Goal: Task Accomplishment & Management: Use online tool/utility

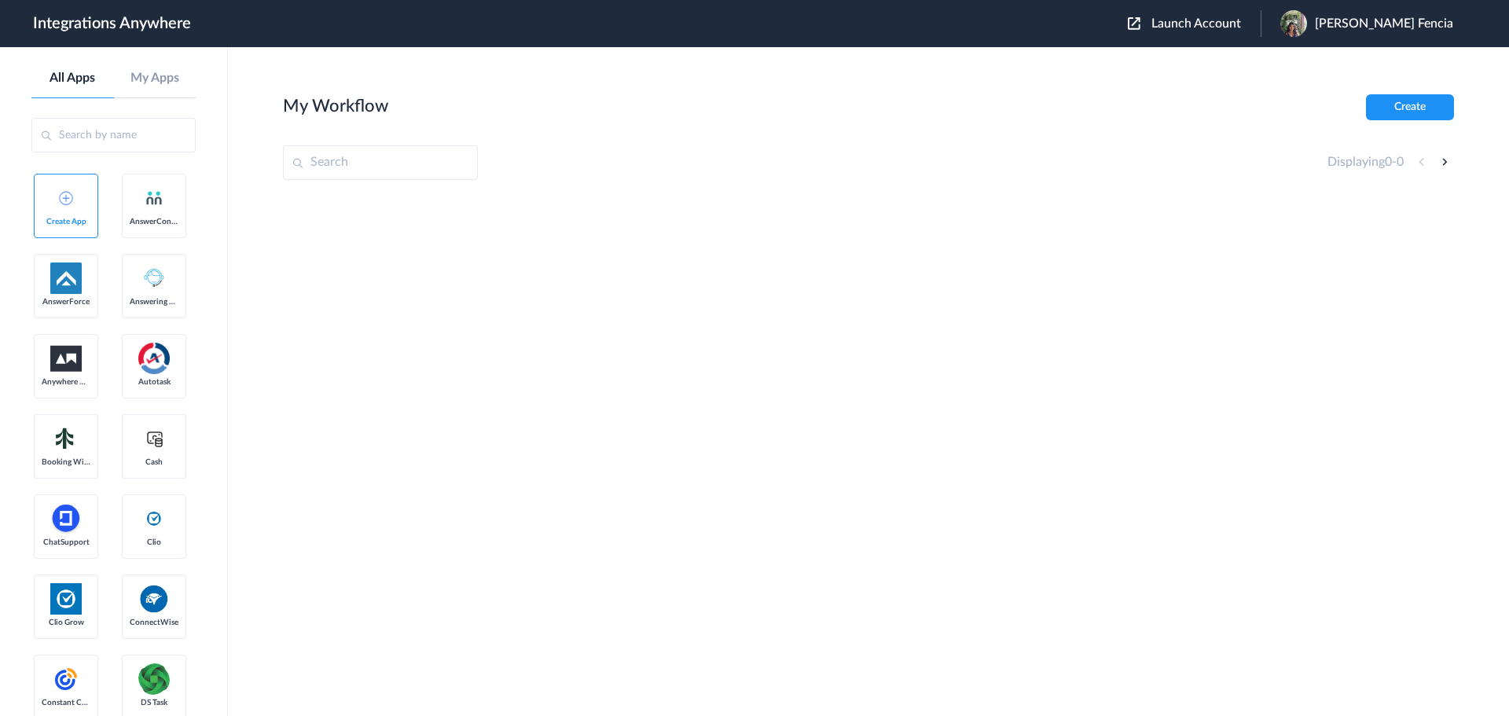
click at [1241, 24] on span "Launch Account" at bounding box center [1196, 23] width 90 height 13
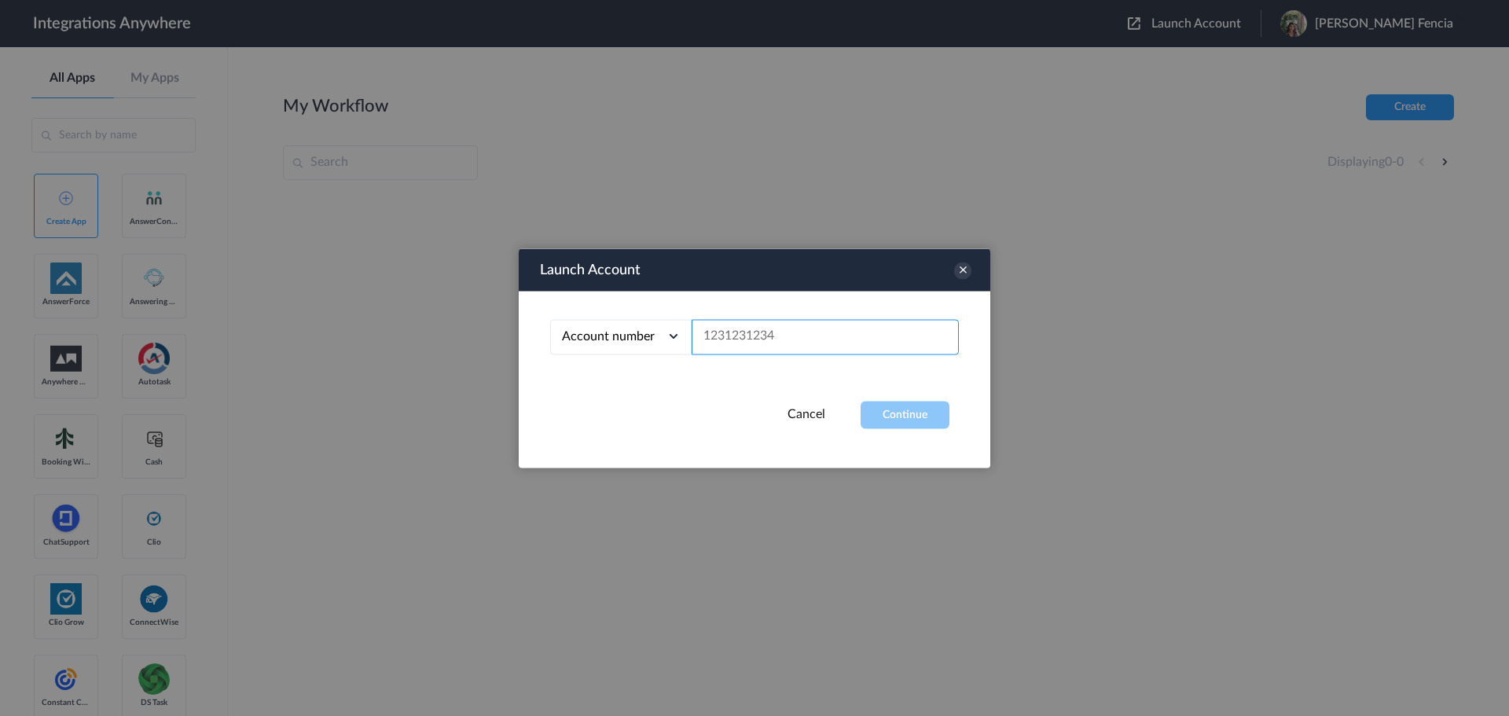
click at [865, 329] on input "text" at bounding box center [824, 336] width 267 height 35
paste input "2067740523"
type input "2067740523"
click at [903, 401] on button "Continue" at bounding box center [904, 414] width 89 height 27
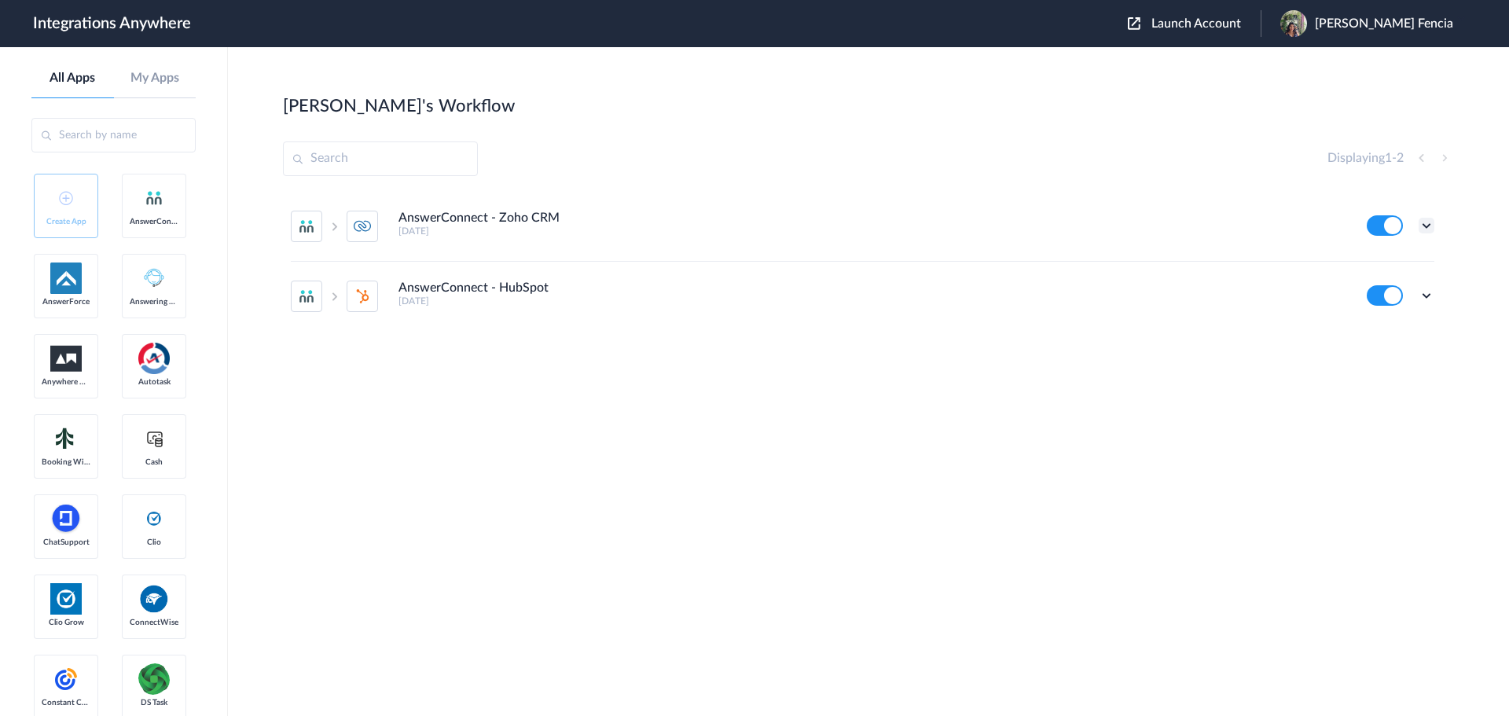
click at [1427, 225] on icon at bounding box center [1426, 226] width 16 height 16
click at [1401, 263] on li "Edit" at bounding box center [1383, 261] width 102 height 29
click at [1423, 227] on icon at bounding box center [1426, 226] width 16 height 16
click at [1402, 295] on link "Task history" at bounding box center [1381, 290] width 75 height 11
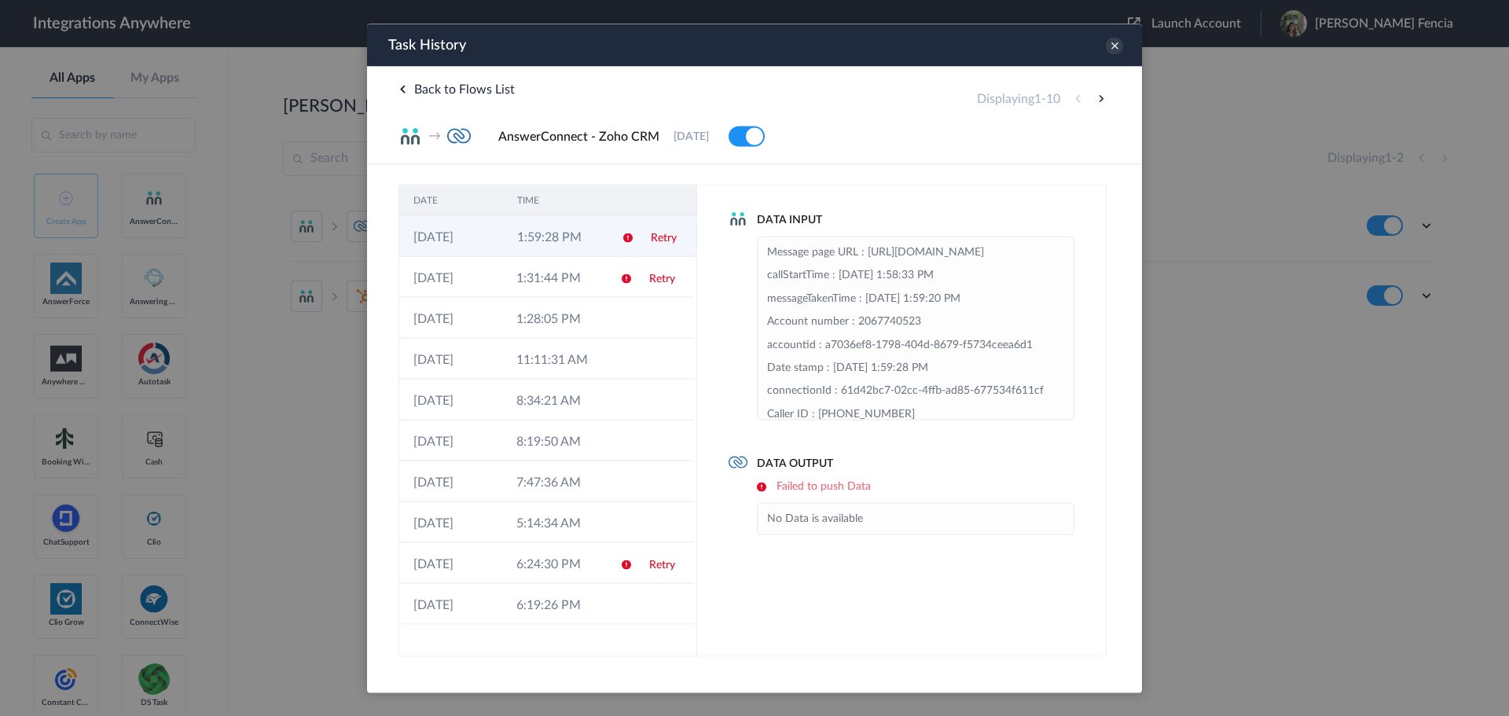
click at [630, 237] on icon at bounding box center [627, 237] width 13 height 13
click at [559, 271] on td "1:31:44 PM" at bounding box center [553, 276] width 103 height 41
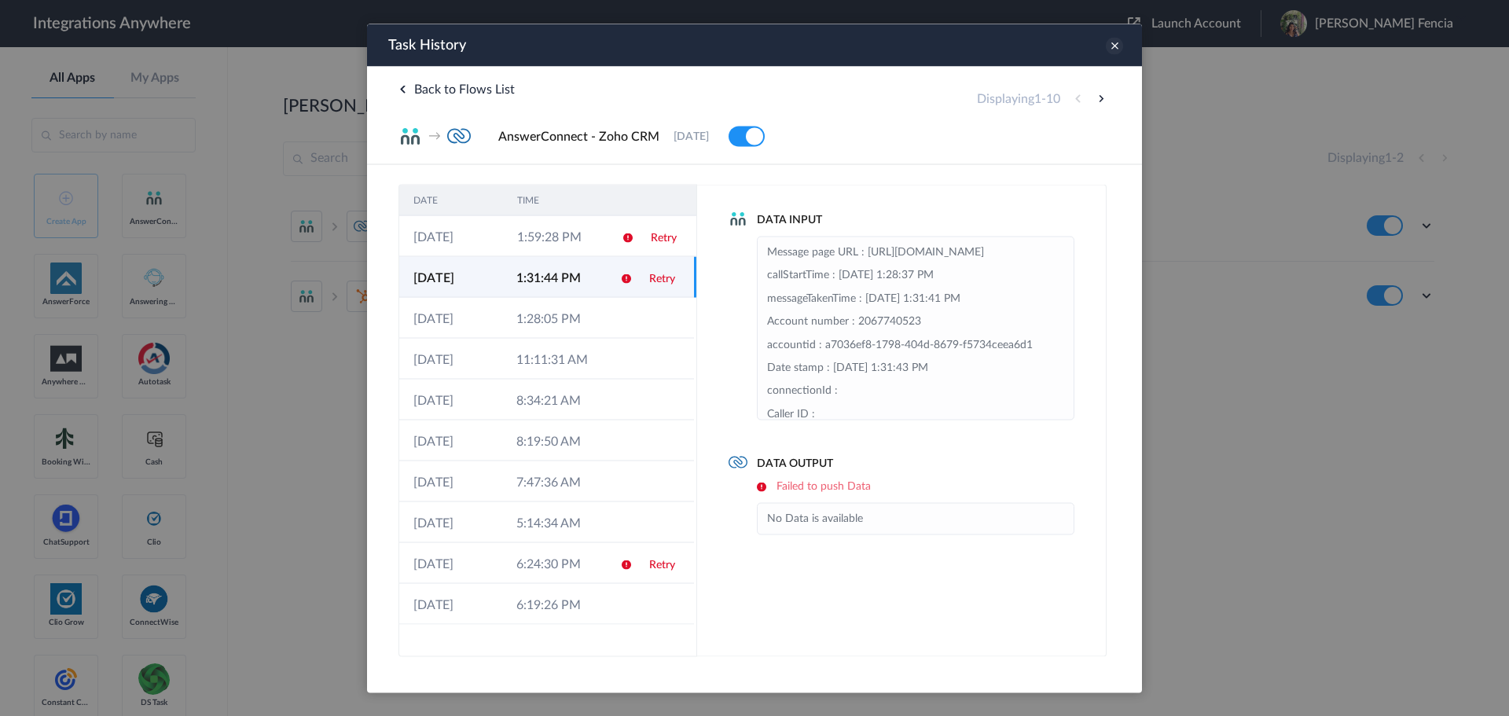
click at [1117, 46] on icon at bounding box center [1113, 45] width 17 height 17
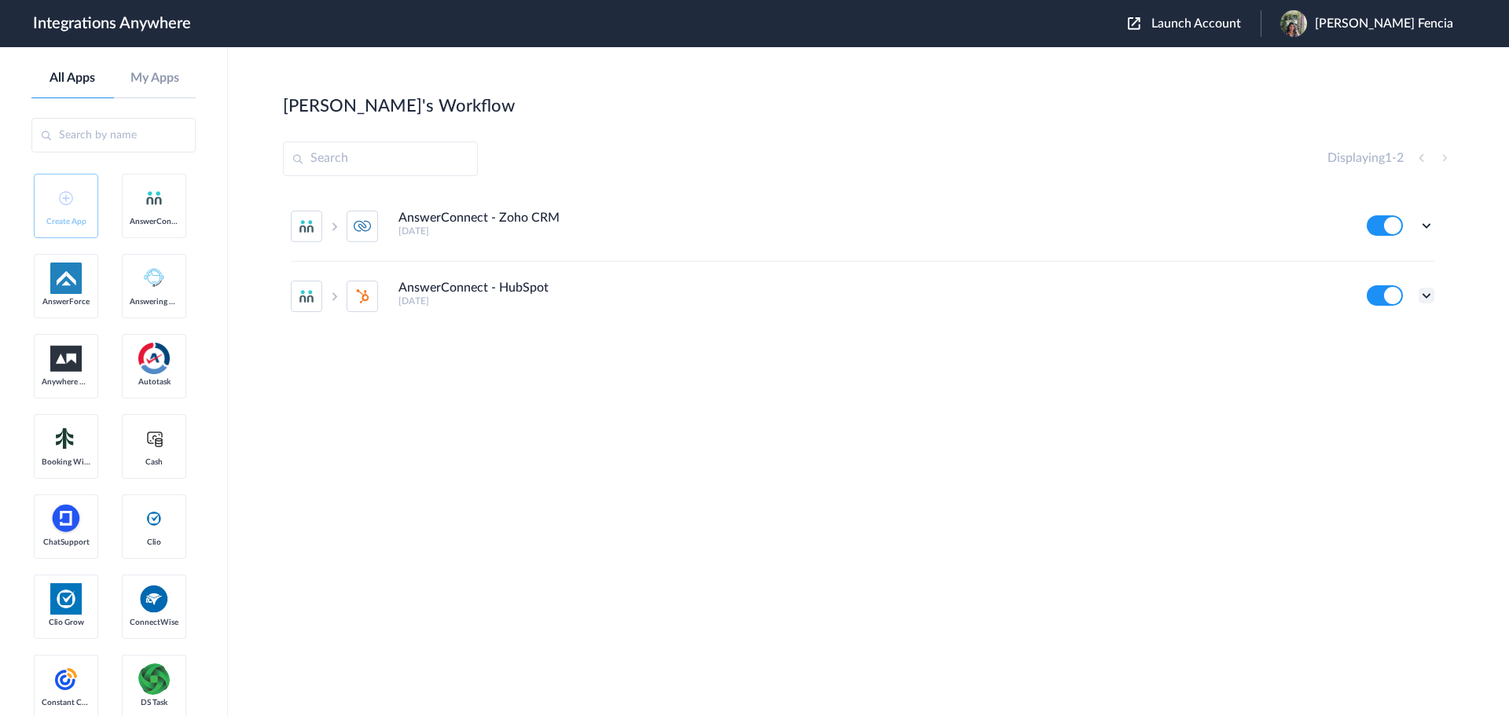
click at [1428, 302] on icon at bounding box center [1426, 296] width 16 height 16
click at [1399, 357] on link "Task history" at bounding box center [1381, 360] width 75 height 11
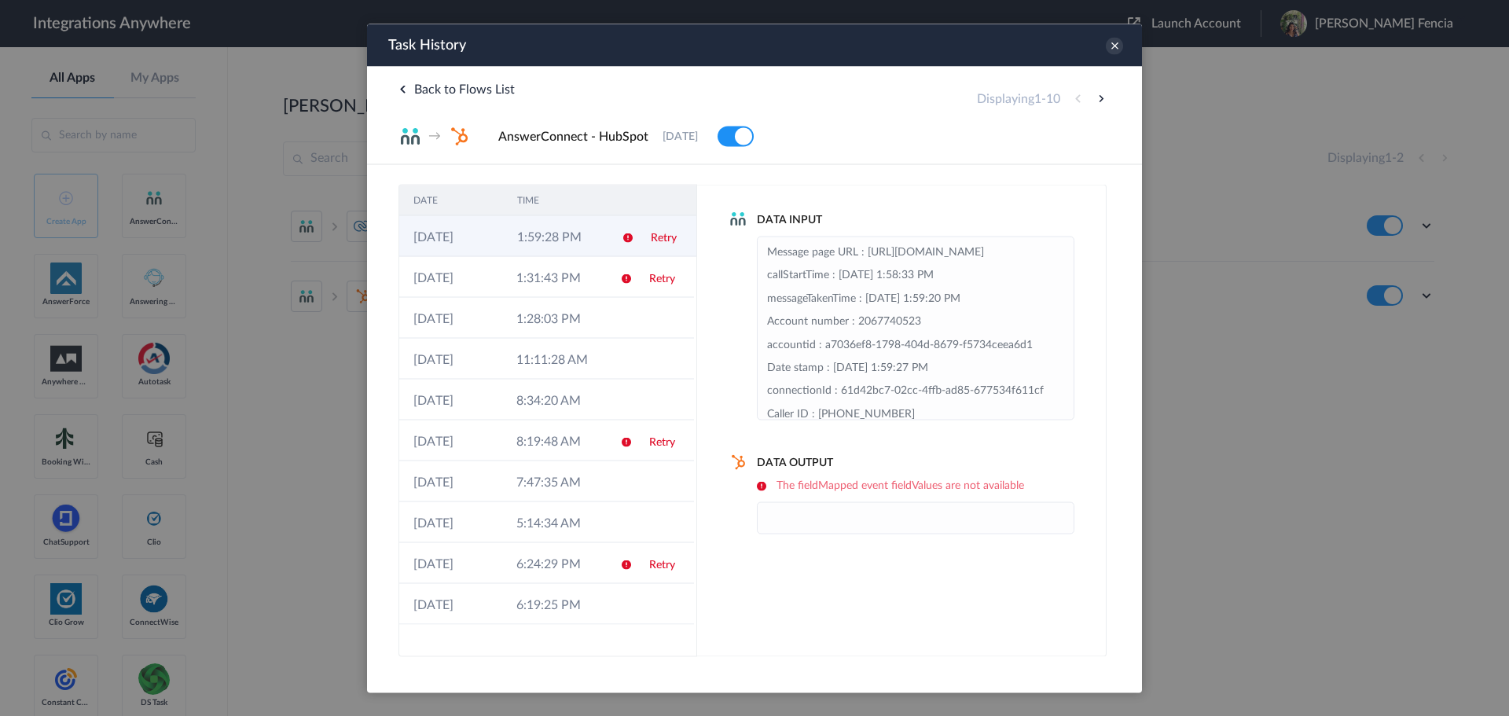
click at [640, 240] on td "Retry" at bounding box center [666, 235] width 60 height 41
click at [1107, 47] on icon at bounding box center [1113, 45] width 17 height 17
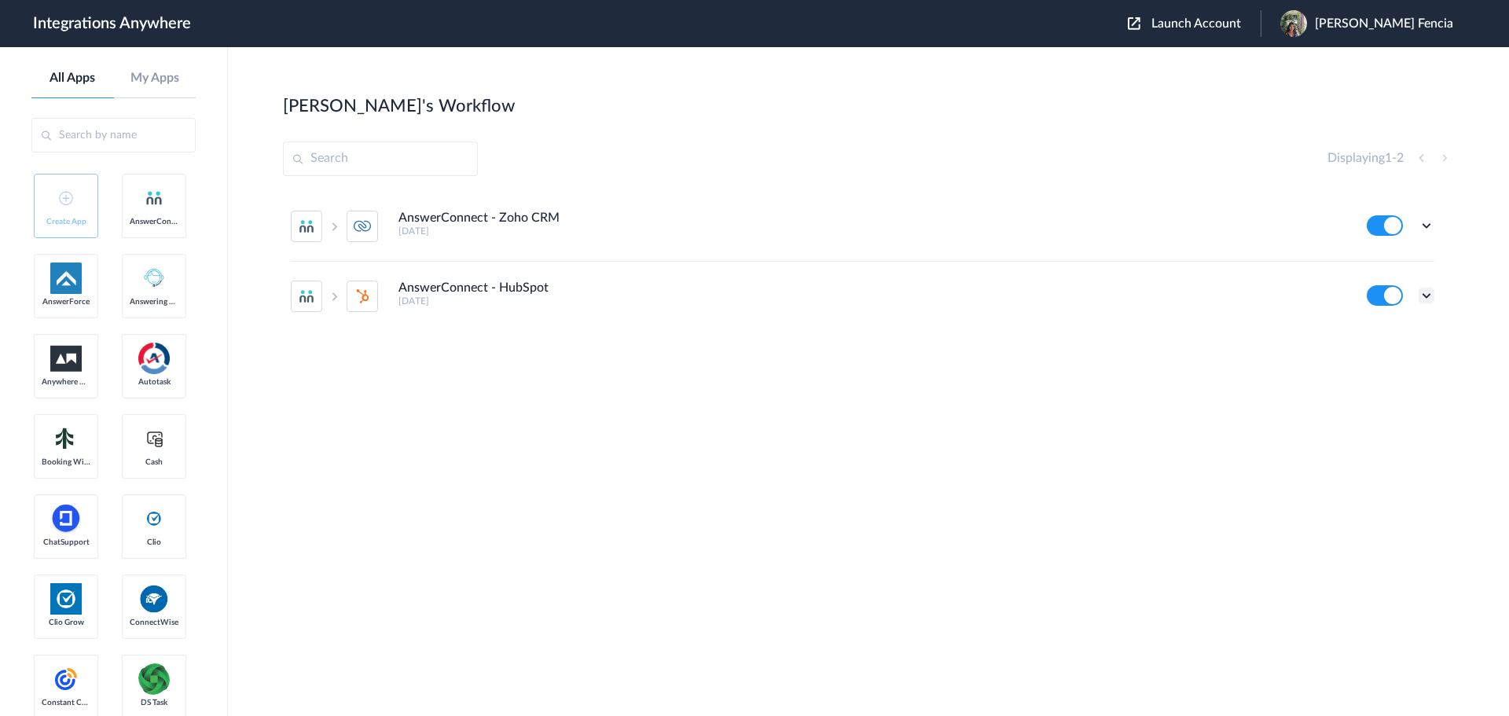
click at [1417, 292] on div "Edit Task history Delete" at bounding box center [1400, 295] width 68 height 20
click at [1424, 294] on icon at bounding box center [1426, 296] width 16 height 16
click at [1377, 333] on link "Edit" at bounding box center [1363, 331] width 38 height 11
click at [1424, 222] on icon at bounding box center [1426, 226] width 16 height 16
click at [1383, 289] on link "Task history" at bounding box center [1381, 290] width 75 height 11
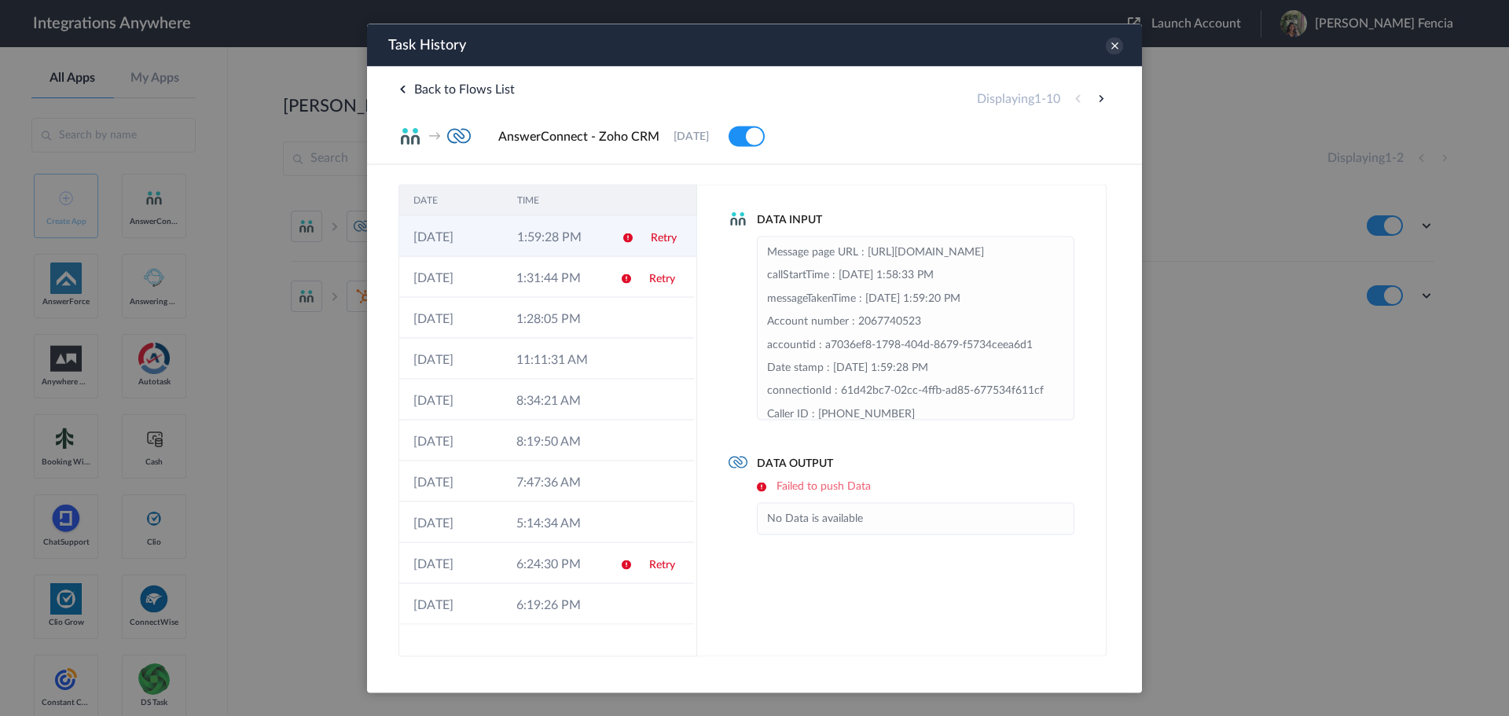
click at [619, 240] on td at bounding box center [622, 235] width 30 height 41
click at [596, 287] on td "1:31:44 PM" at bounding box center [553, 276] width 103 height 41
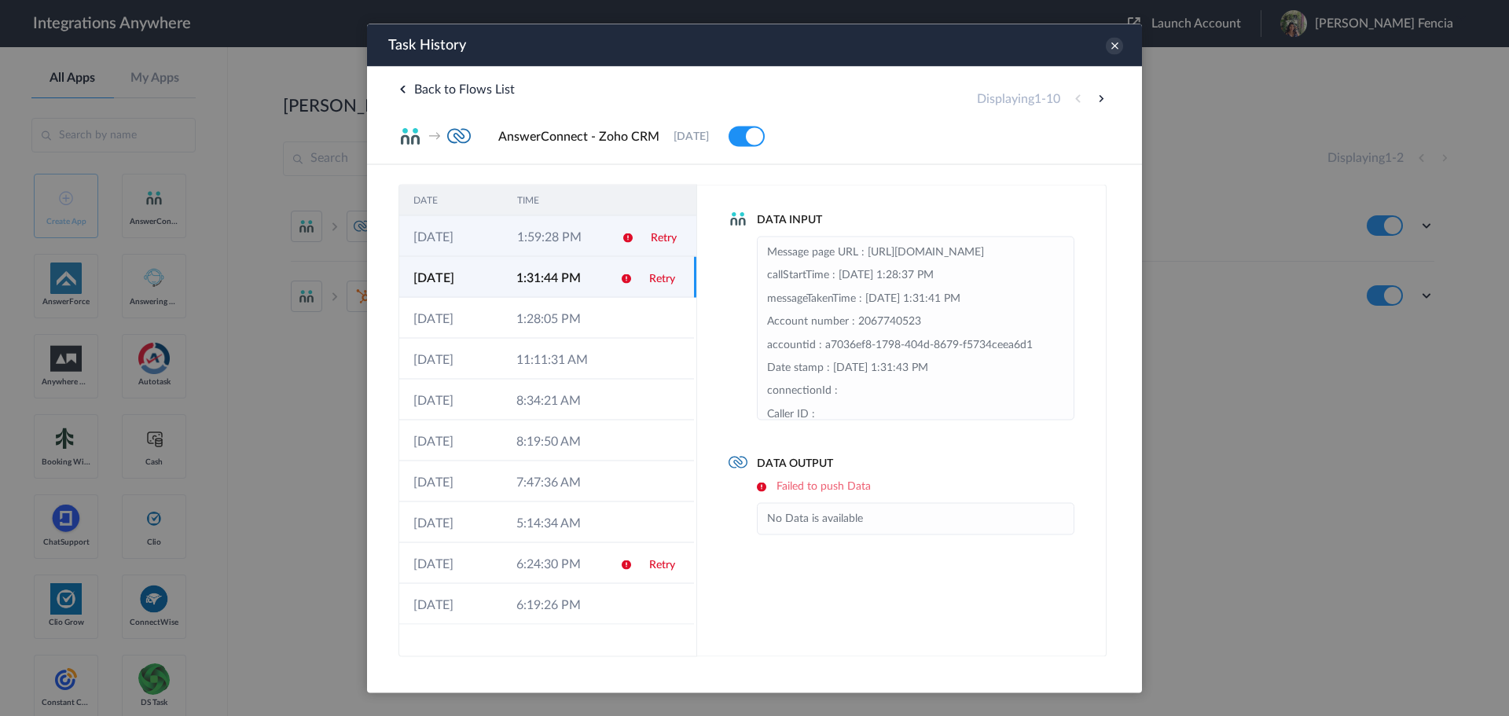
click at [598, 240] on td "1:59:28 PM" at bounding box center [555, 235] width 104 height 41
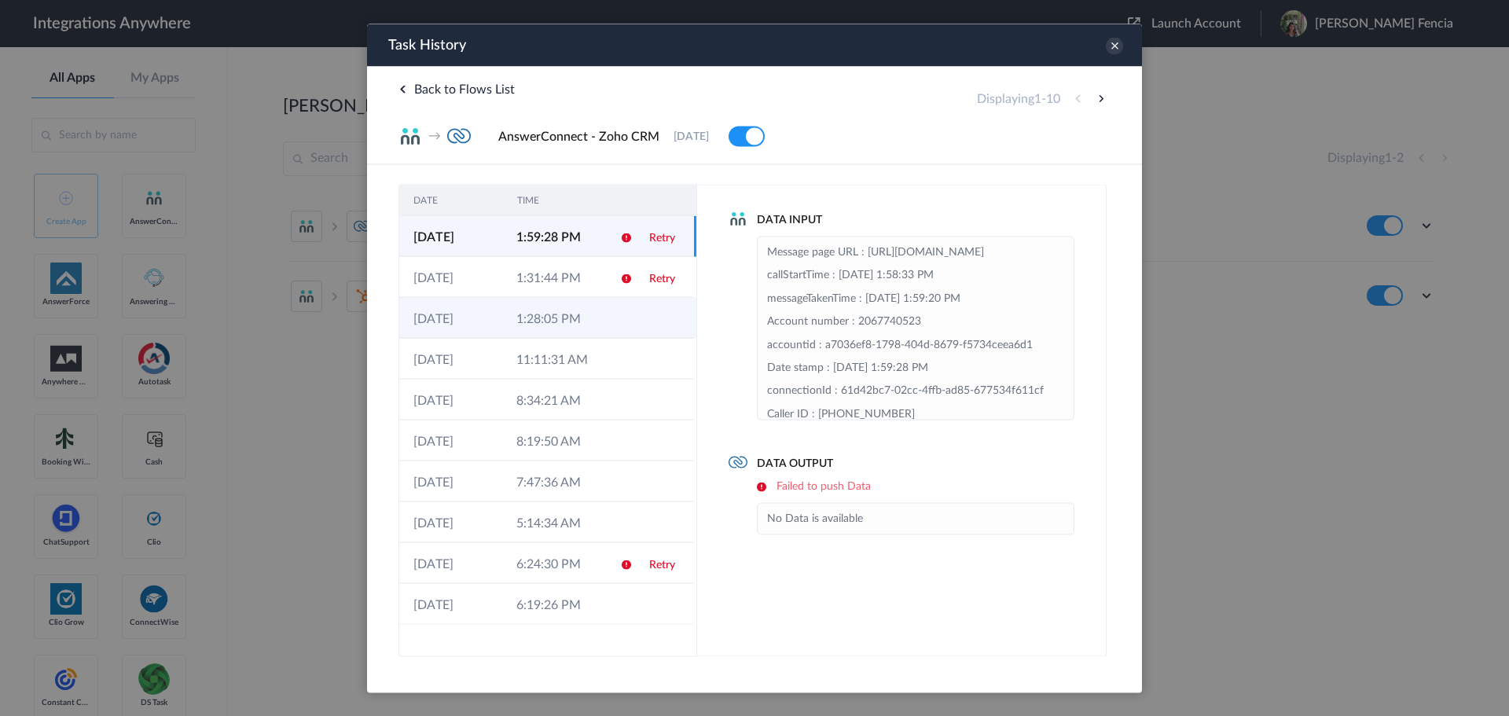
click at [571, 315] on td "1:28:05 PM" at bounding box center [553, 317] width 103 height 41
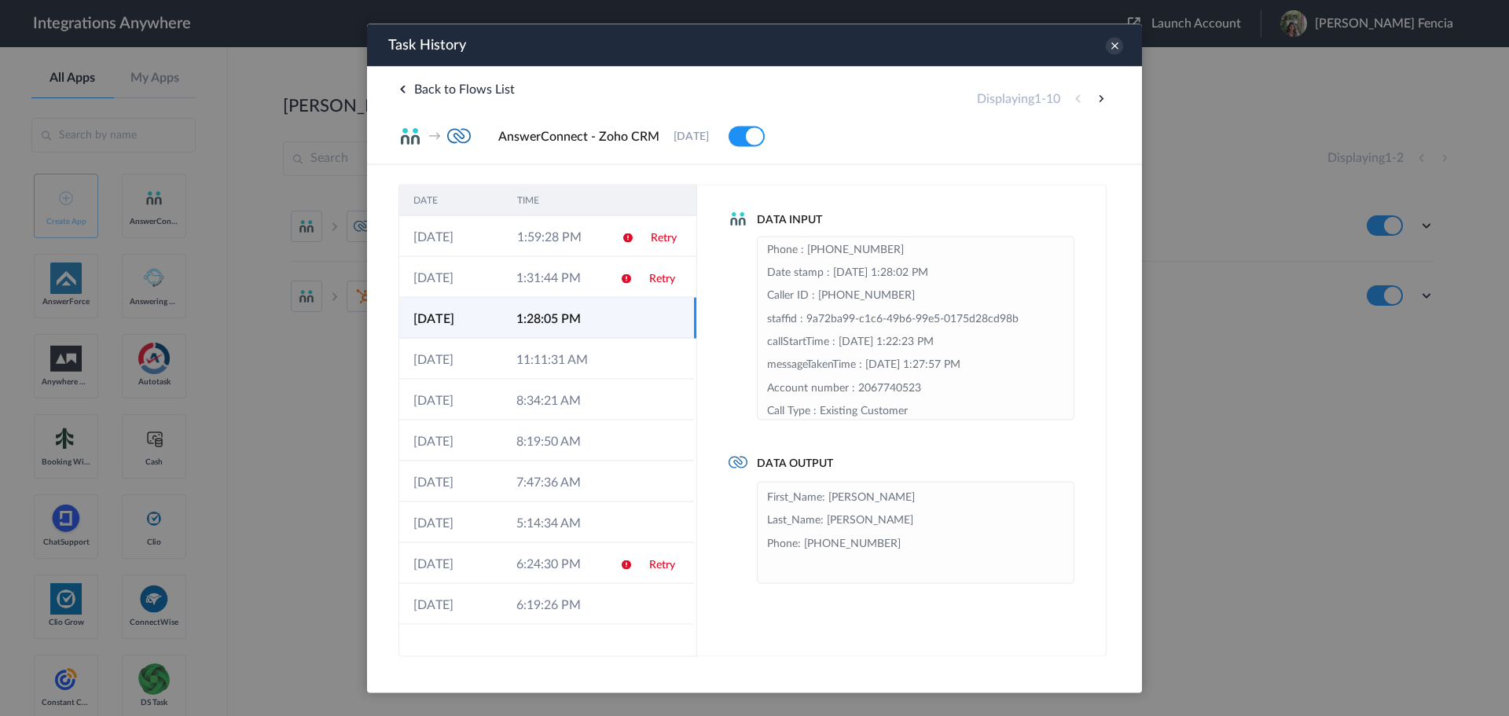
scroll to position [236, 0]
click at [1104, 47] on div "Task History" at bounding box center [754, 45] width 775 height 42
click at [1111, 46] on icon at bounding box center [1113, 45] width 17 height 17
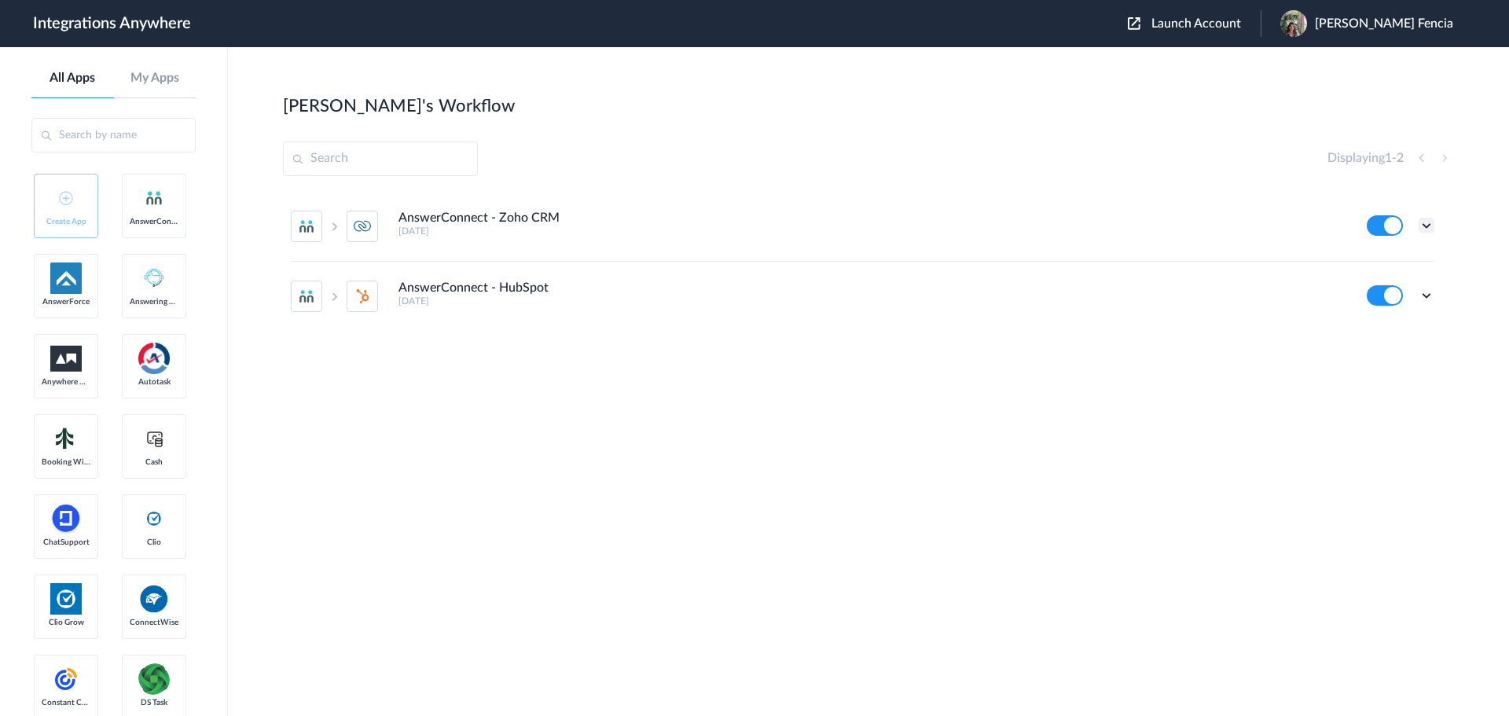
click at [1424, 230] on icon at bounding box center [1426, 226] width 16 height 16
click at [1383, 258] on li "Edit" at bounding box center [1383, 261] width 102 height 29
click at [1424, 302] on icon at bounding box center [1426, 296] width 16 height 16
click at [1394, 328] on li "Edit" at bounding box center [1383, 331] width 102 height 29
click at [1424, 229] on icon at bounding box center [1426, 226] width 16 height 16
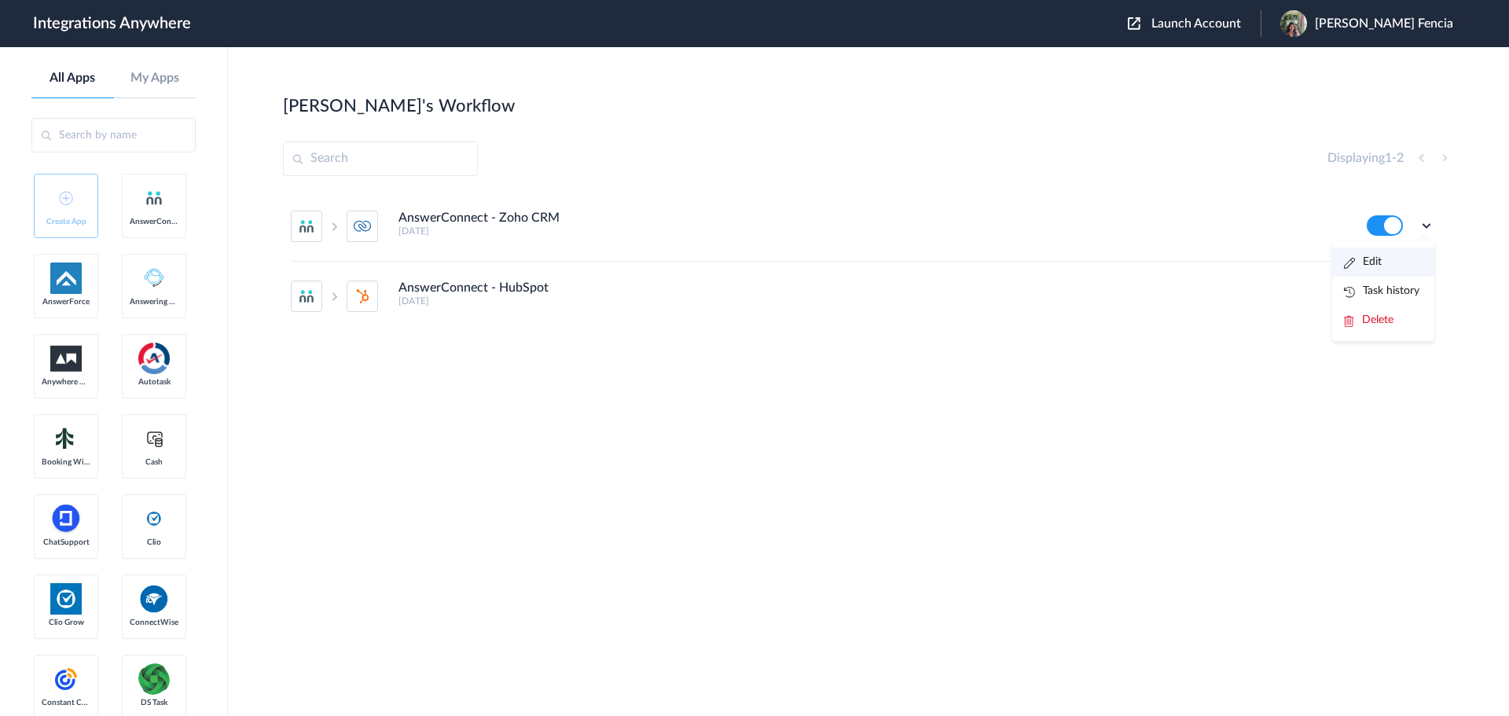
click at [1384, 270] on li "Edit" at bounding box center [1383, 261] width 102 height 29
click at [1425, 221] on icon at bounding box center [1426, 226] width 16 height 16
click at [1402, 290] on link "Task history" at bounding box center [1381, 290] width 75 height 11
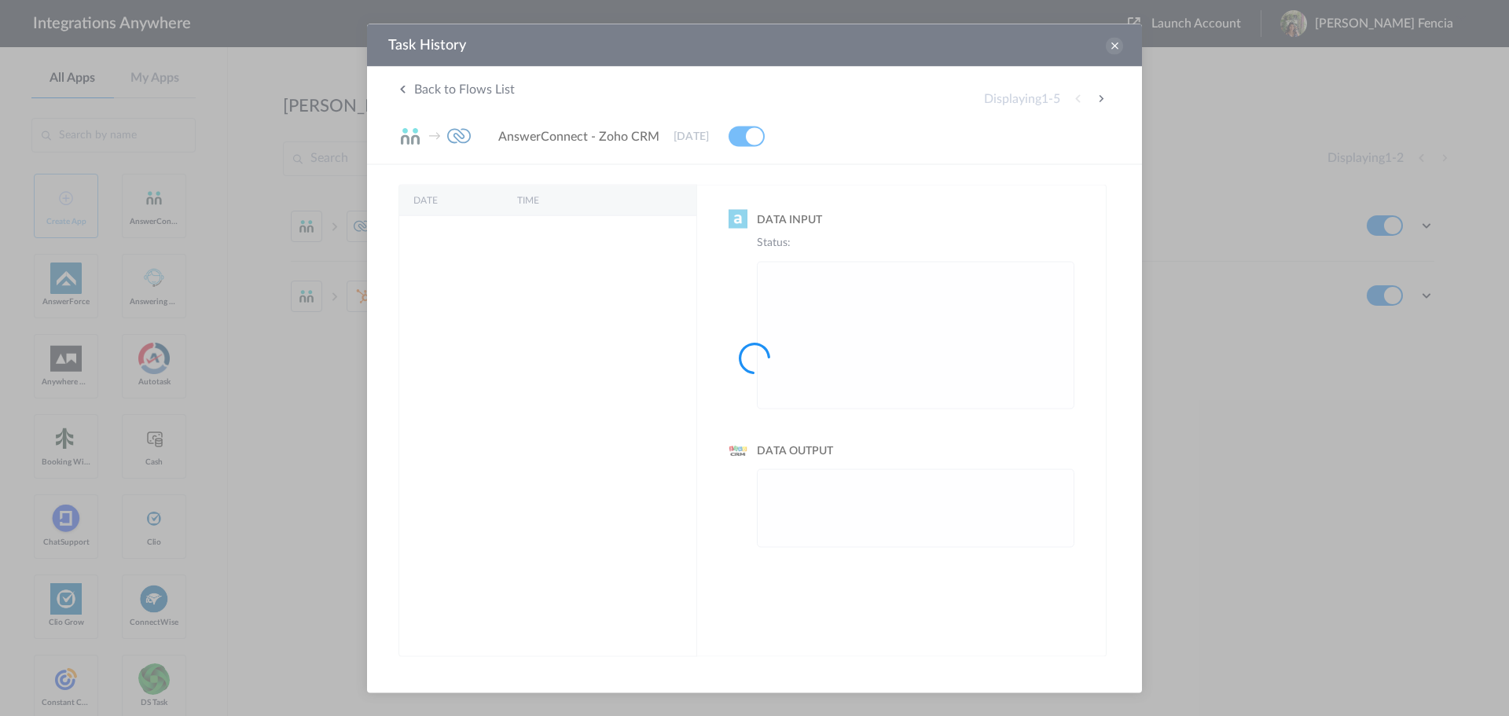
scroll to position [0, 0]
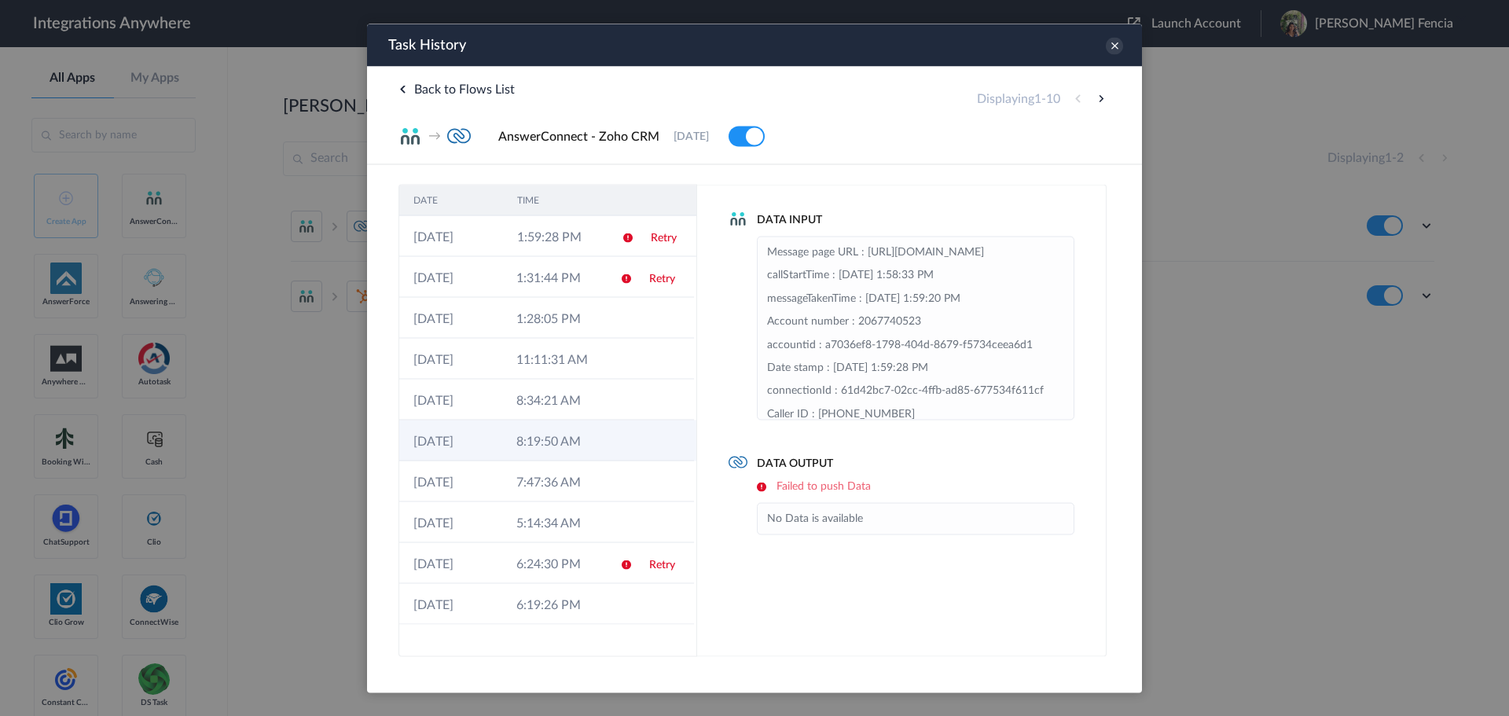
click at [626, 426] on td at bounding box center [621, 440] width 30 height 41
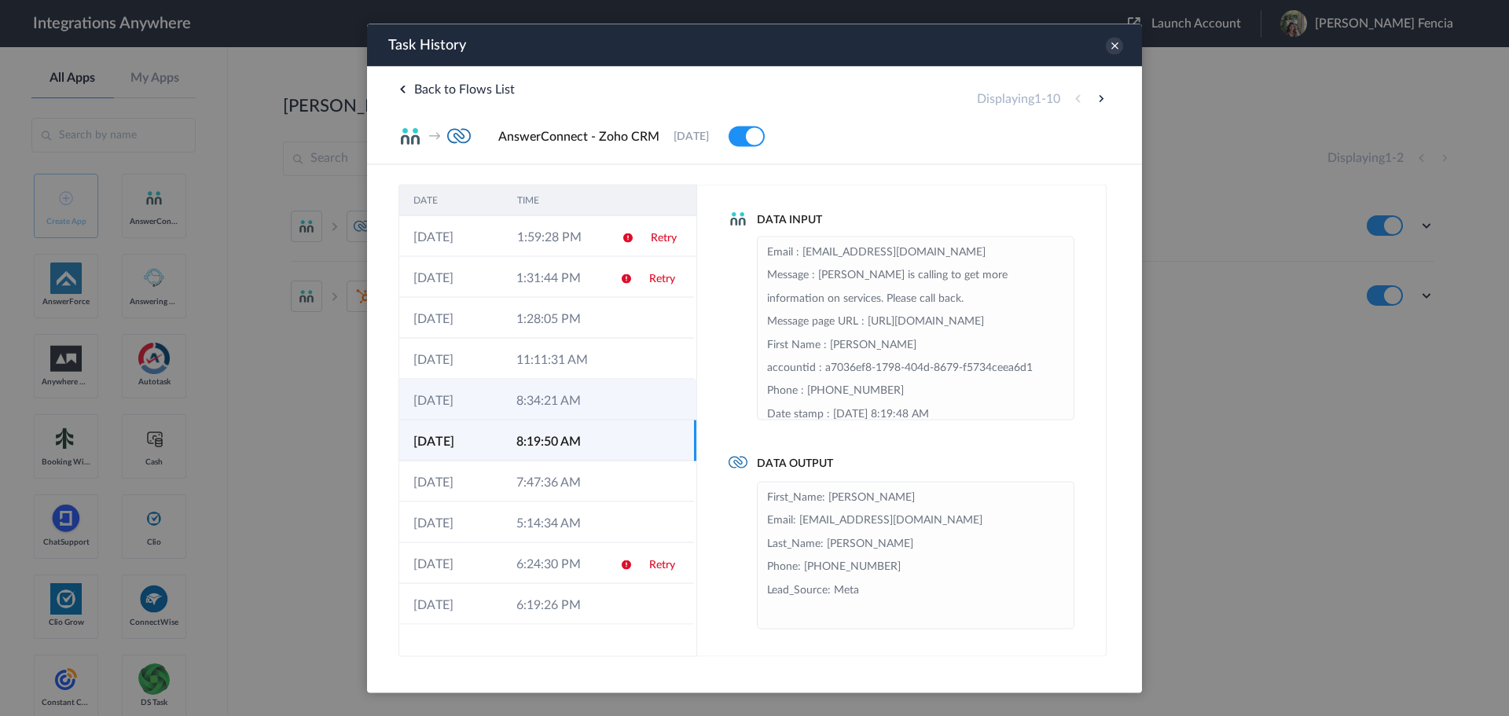
click at [534, 405] on td "8:34:21 AM" at bounding box center [553, 399] width 103 height 41
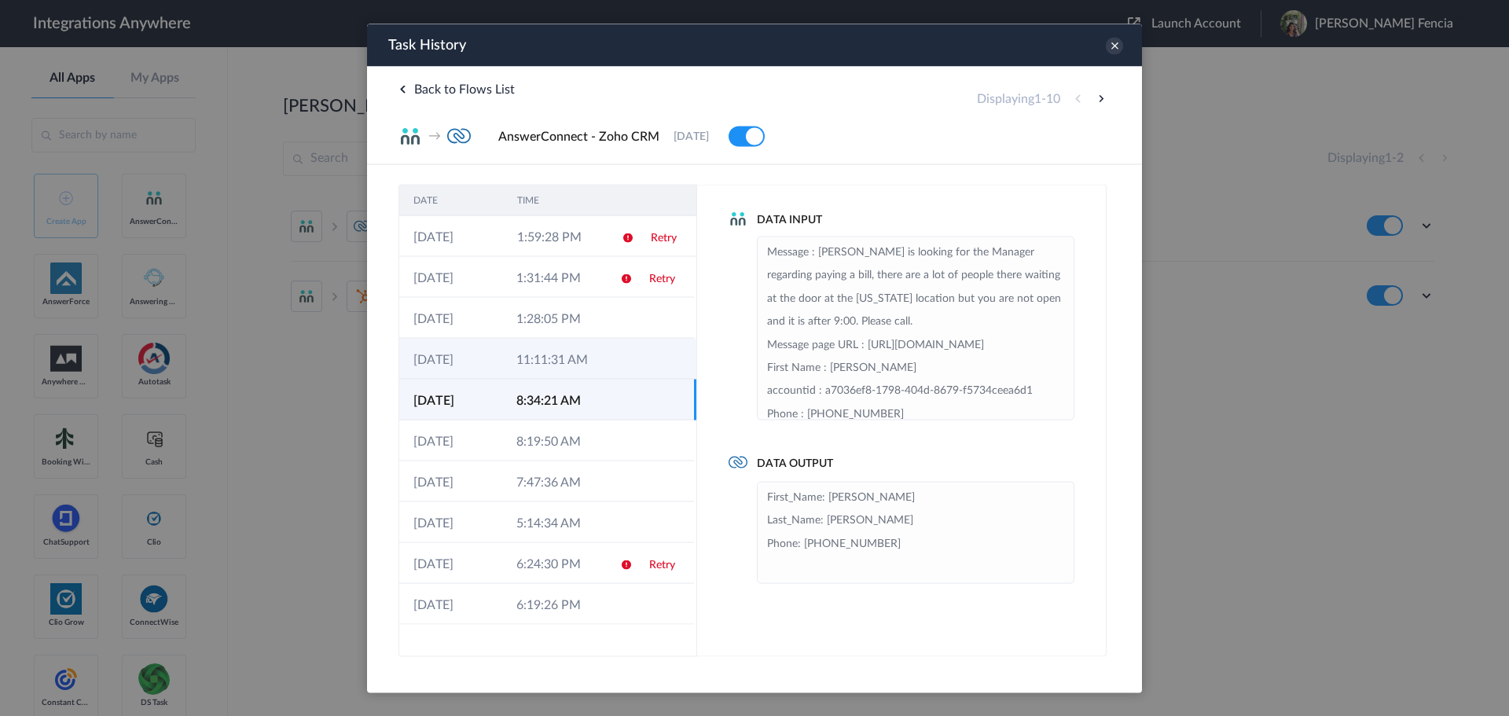
click at [558, 361] on td "11:11:31 AM" at bounding box center [553, 358] width 103 height 41
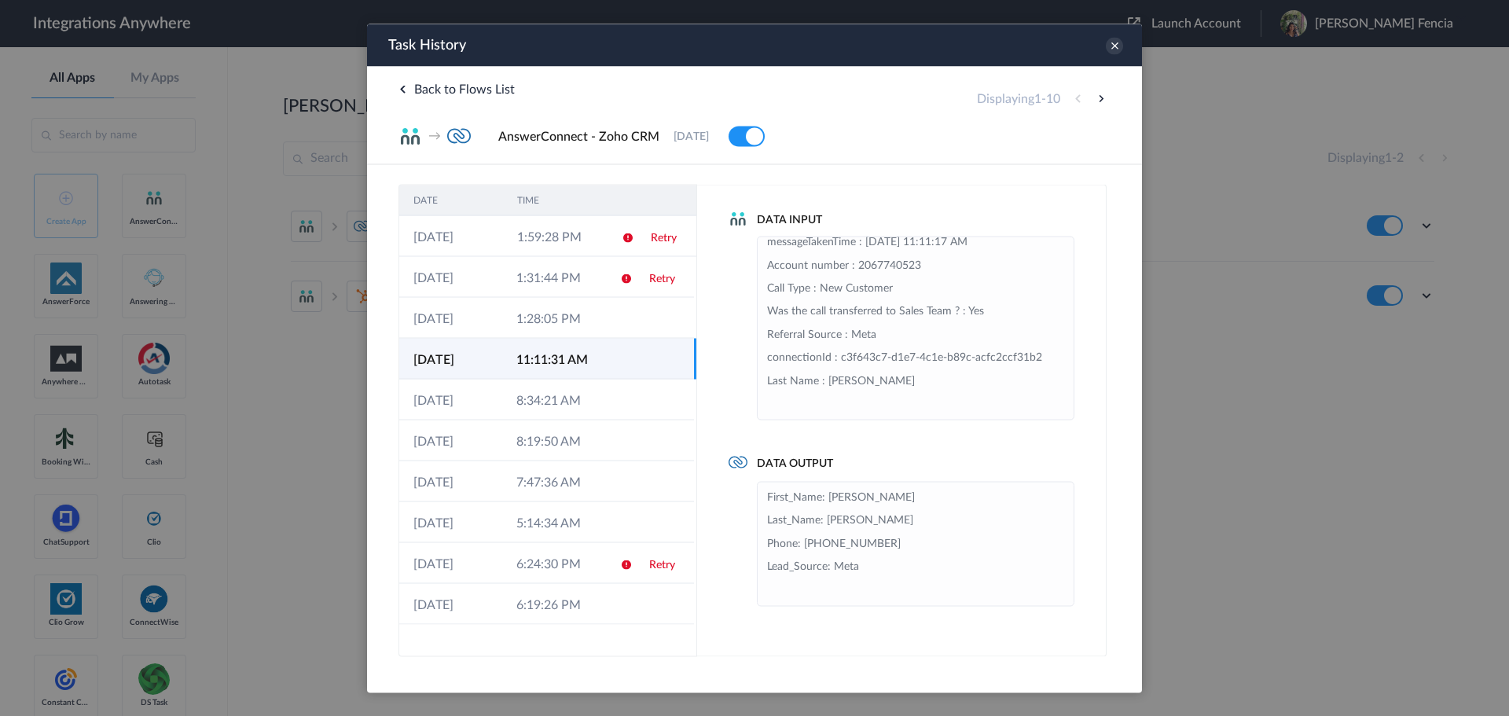
scroll to position [391, 0]
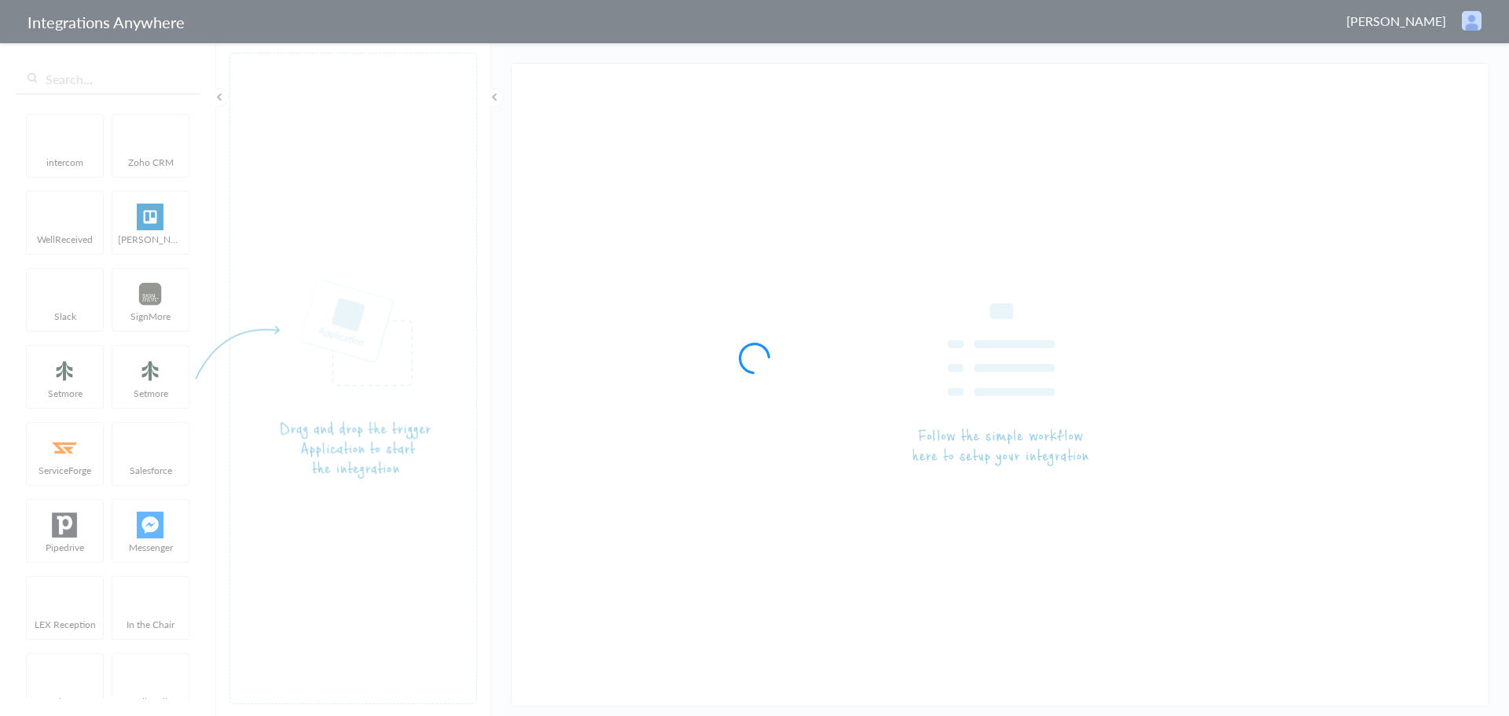
type input "AnswerConnect - Zoho CRM"
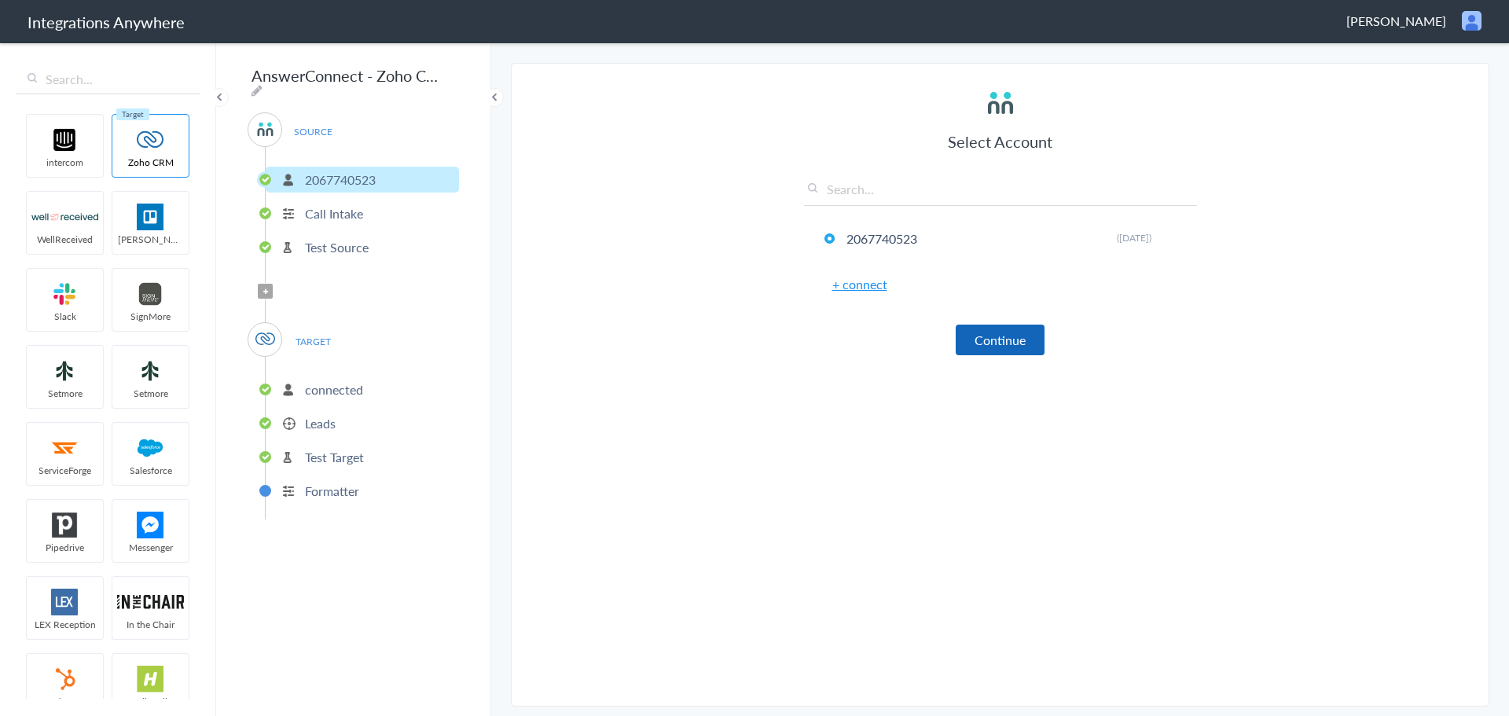
click at [1021, 340] on button "Continue" at bounding box center [999, 339] width 89 height 31
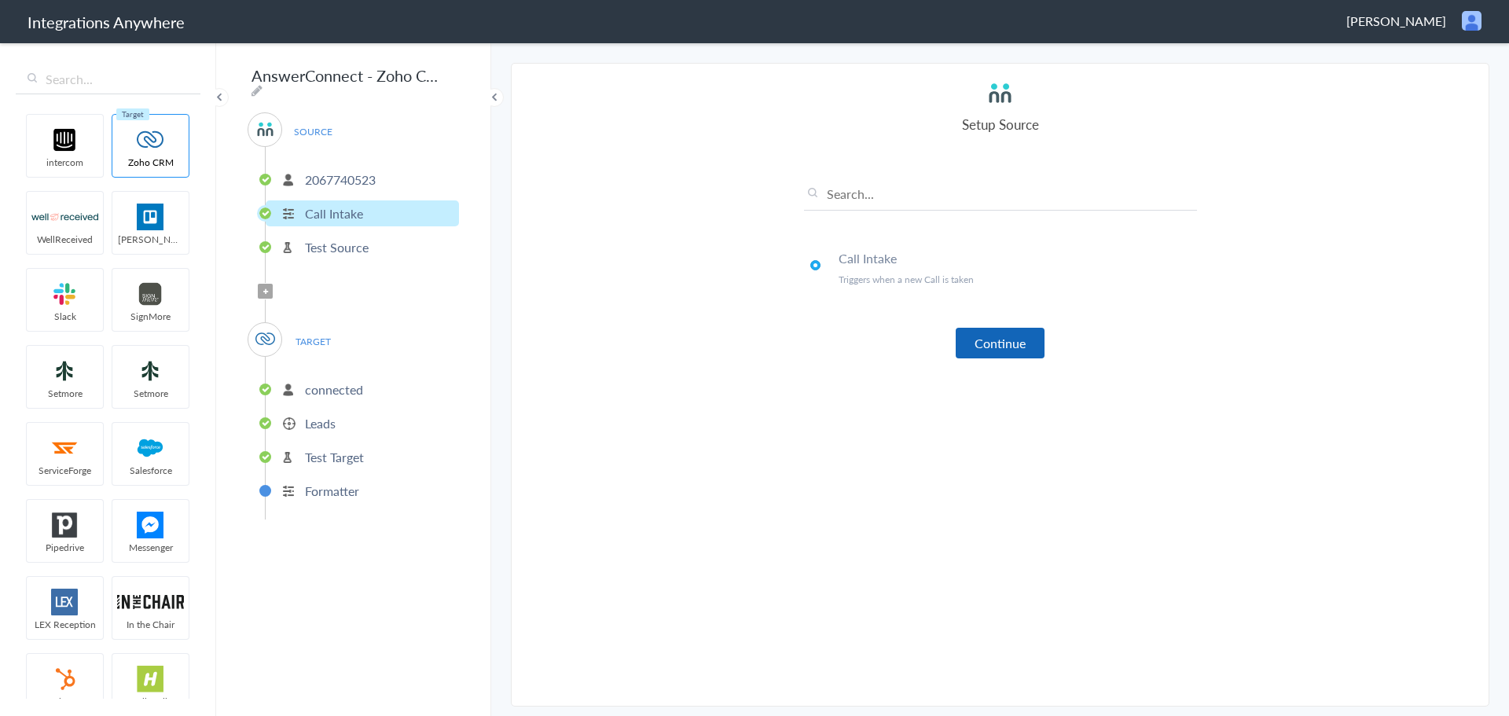
click at [1021, 341] on button "Continue" at bounding box center [999, 343] width 89 height 31
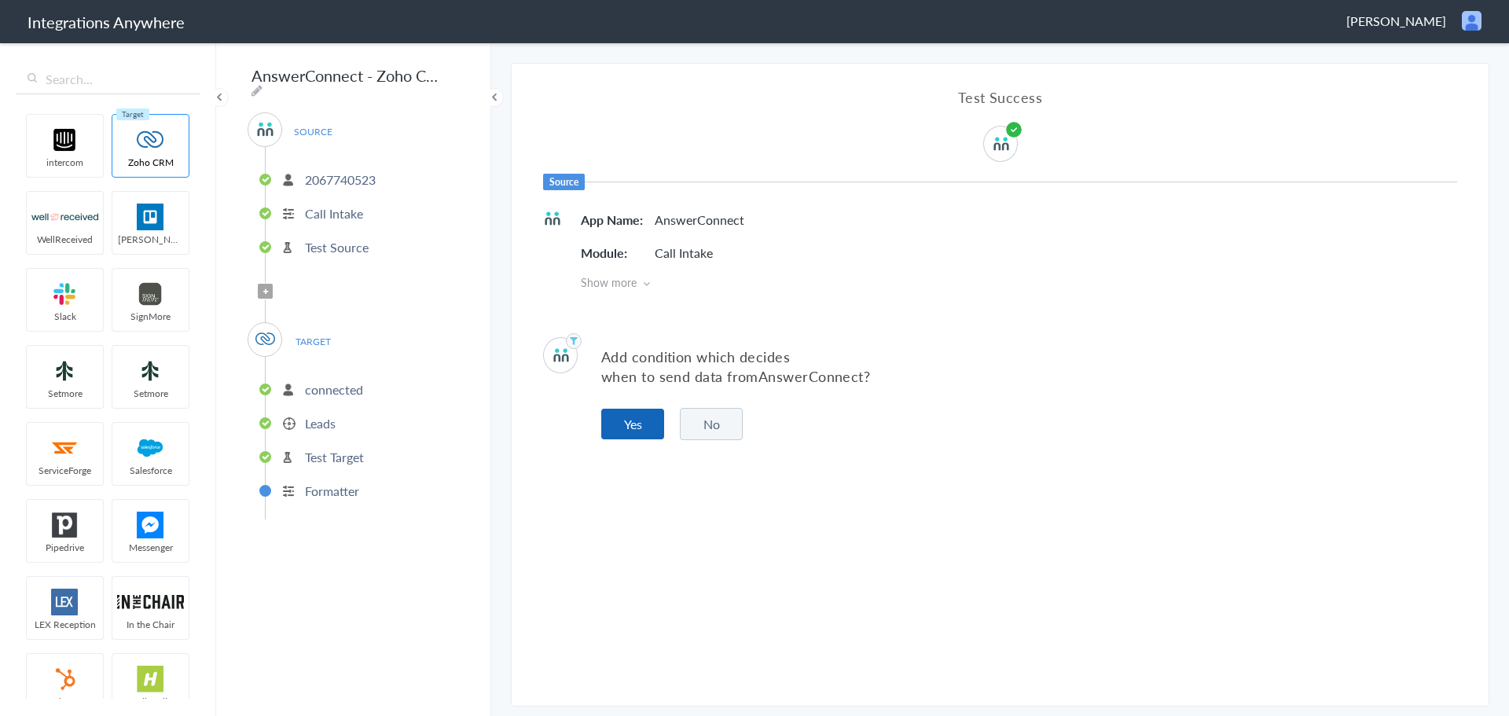
click at [647, 426] on button "Yes" at bounding box center [632, 424] width 63 height 31
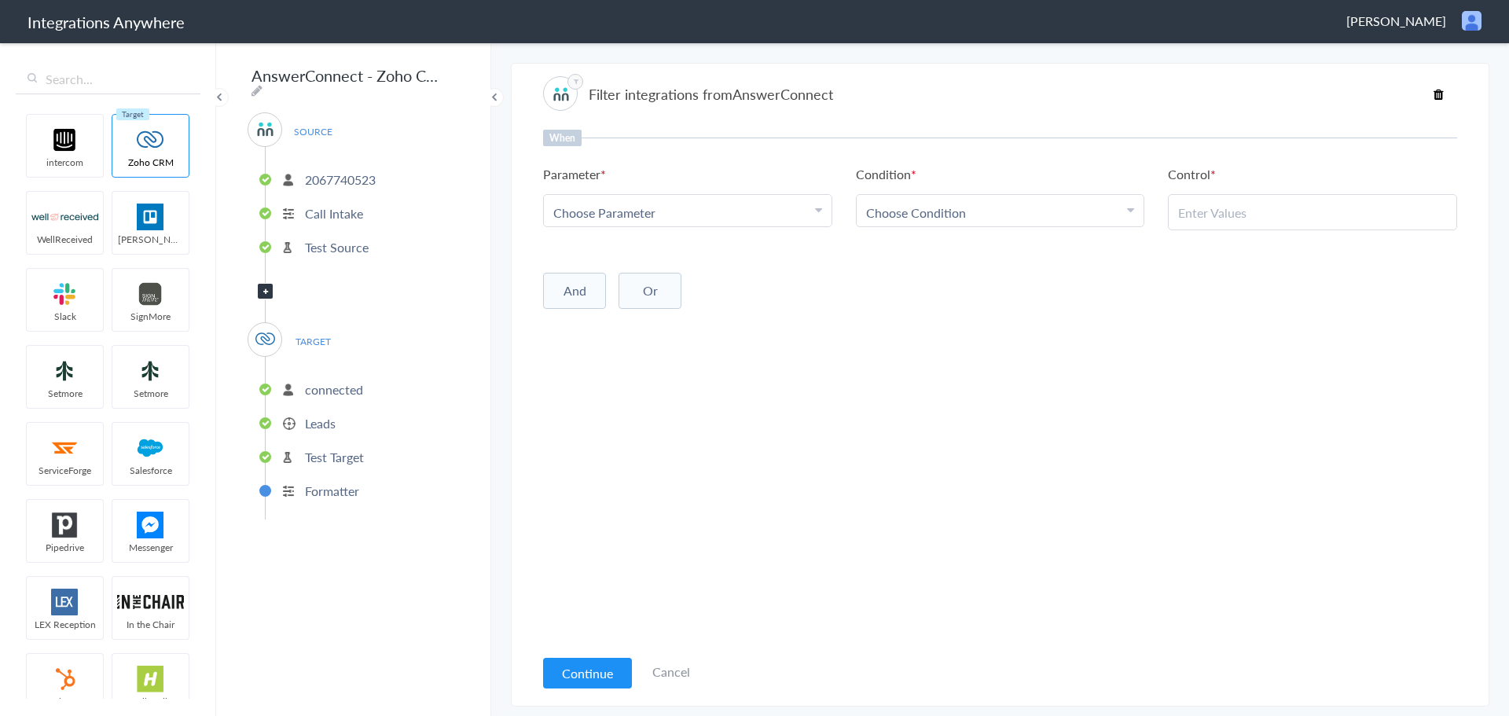
click at [665, 677] on link "Cancel" at bounding box center [671, 671] width 38 height 18
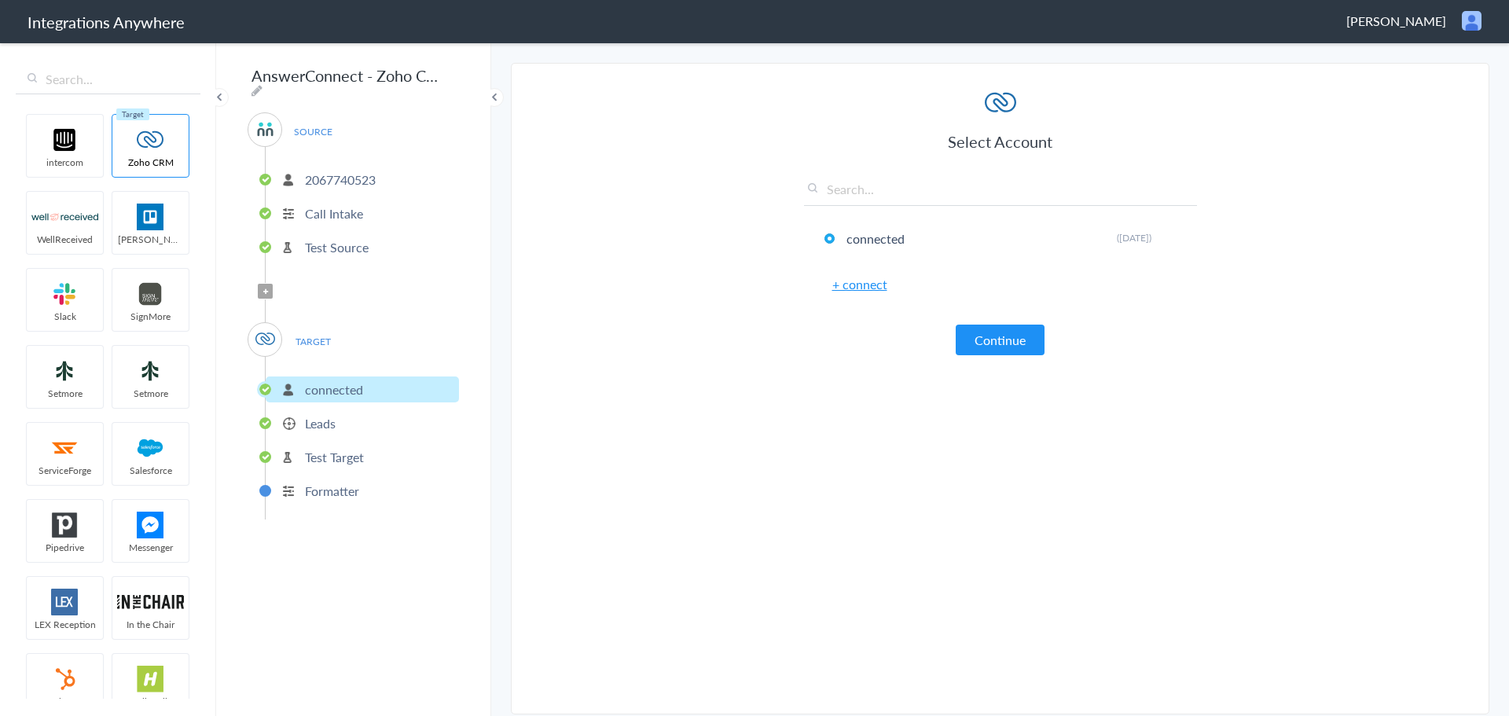
click at [1008, 332] on button "Continue" at bounding box center [999, 339] width 89 height 31
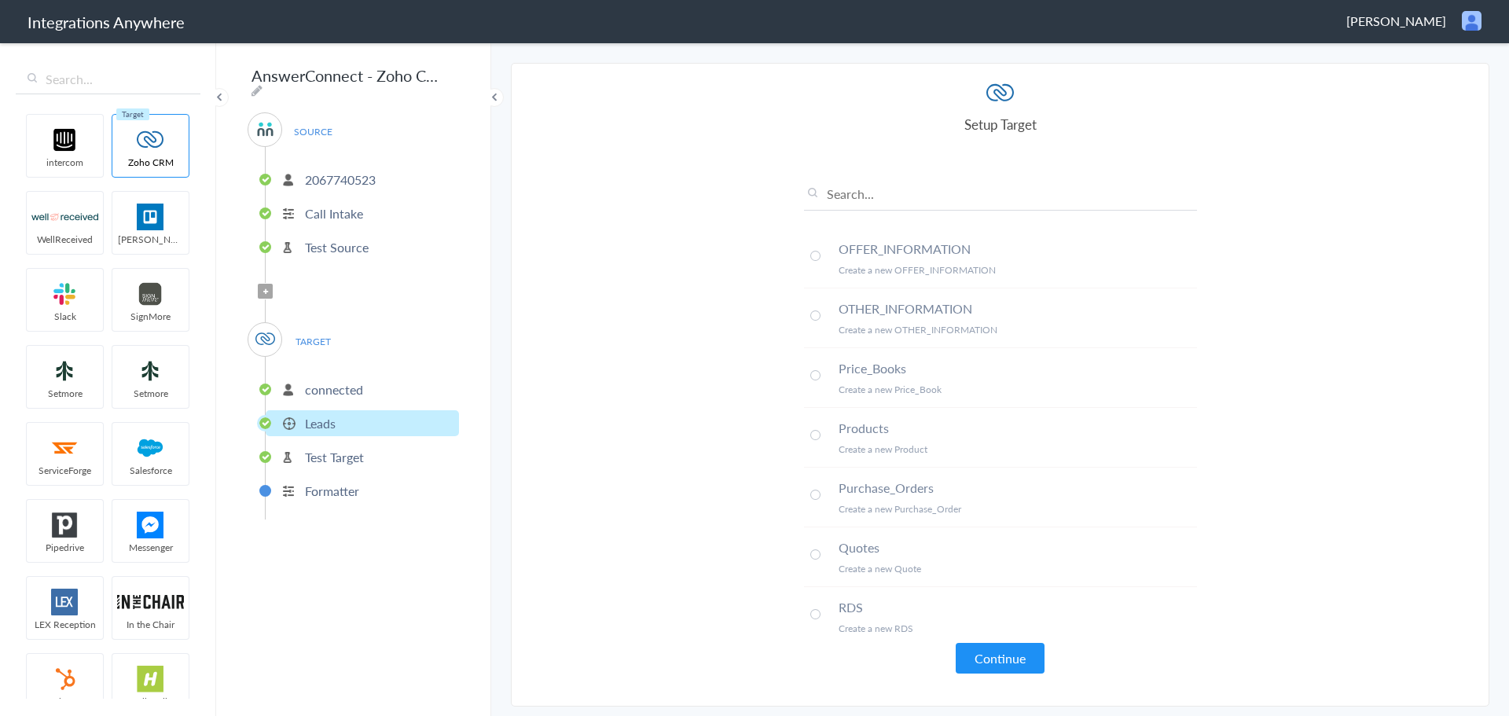
scroll to position [786, 0]
click at [1005, 665] on button "Continue" at bounding box center [999, 658] width 89 height 31
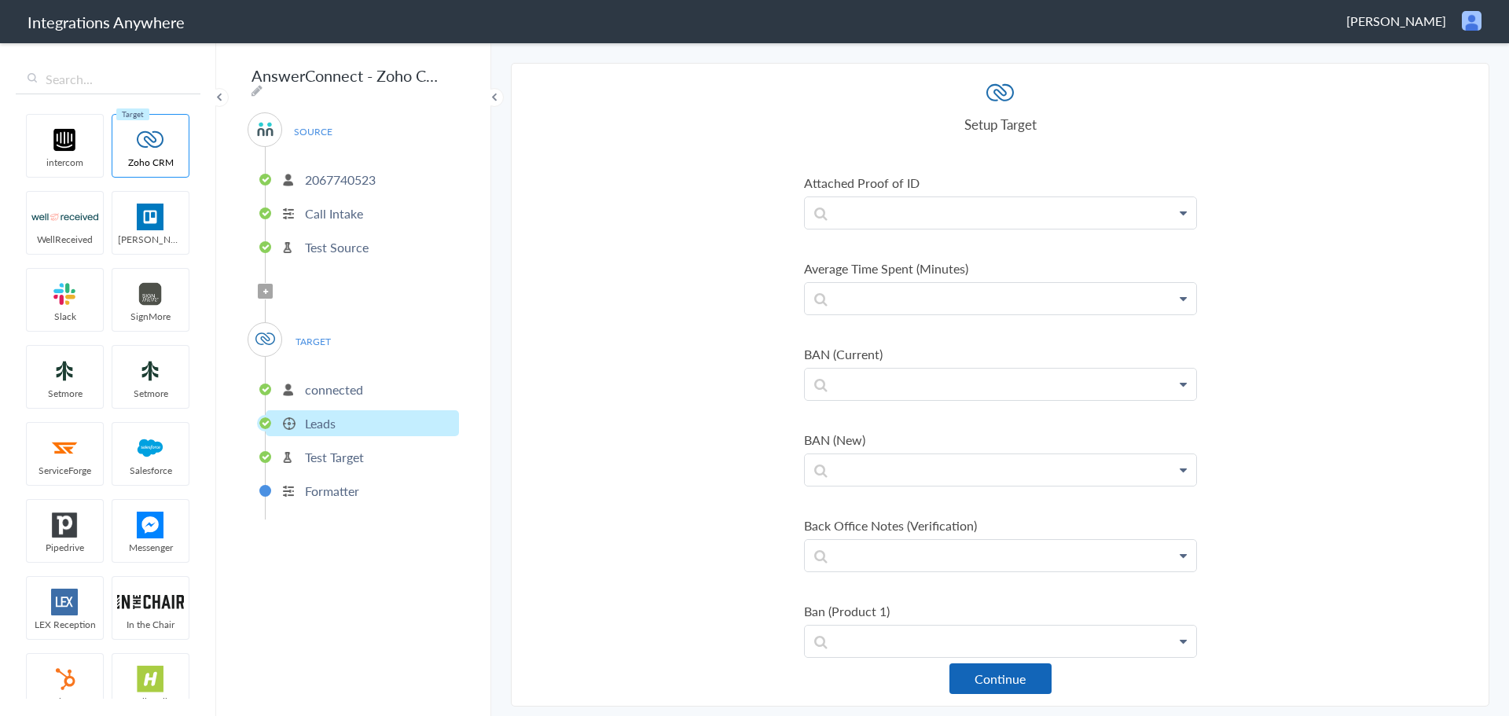
scroll to position [3221, 0]
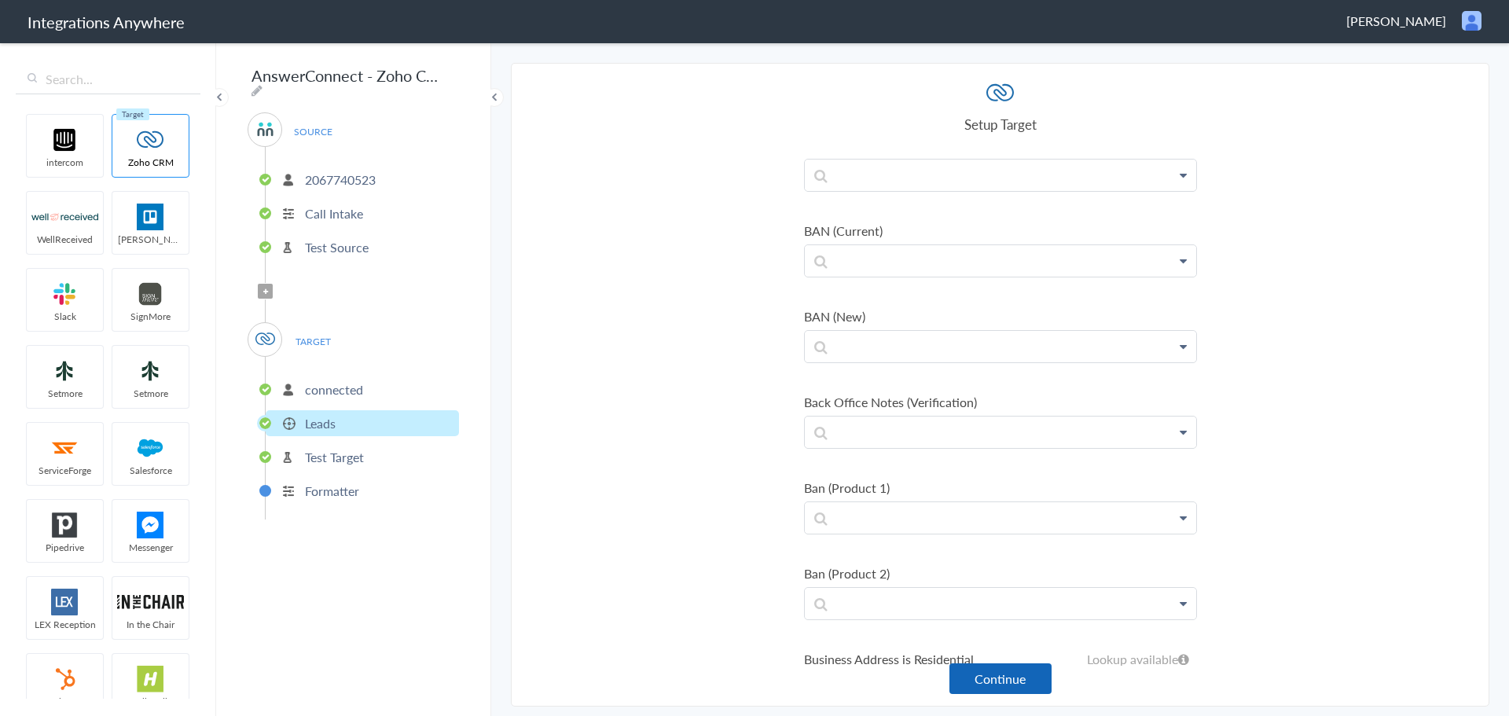
click at [1021, 674] on button "Continue" at bounding box center [1000, 678] width 102 height 31
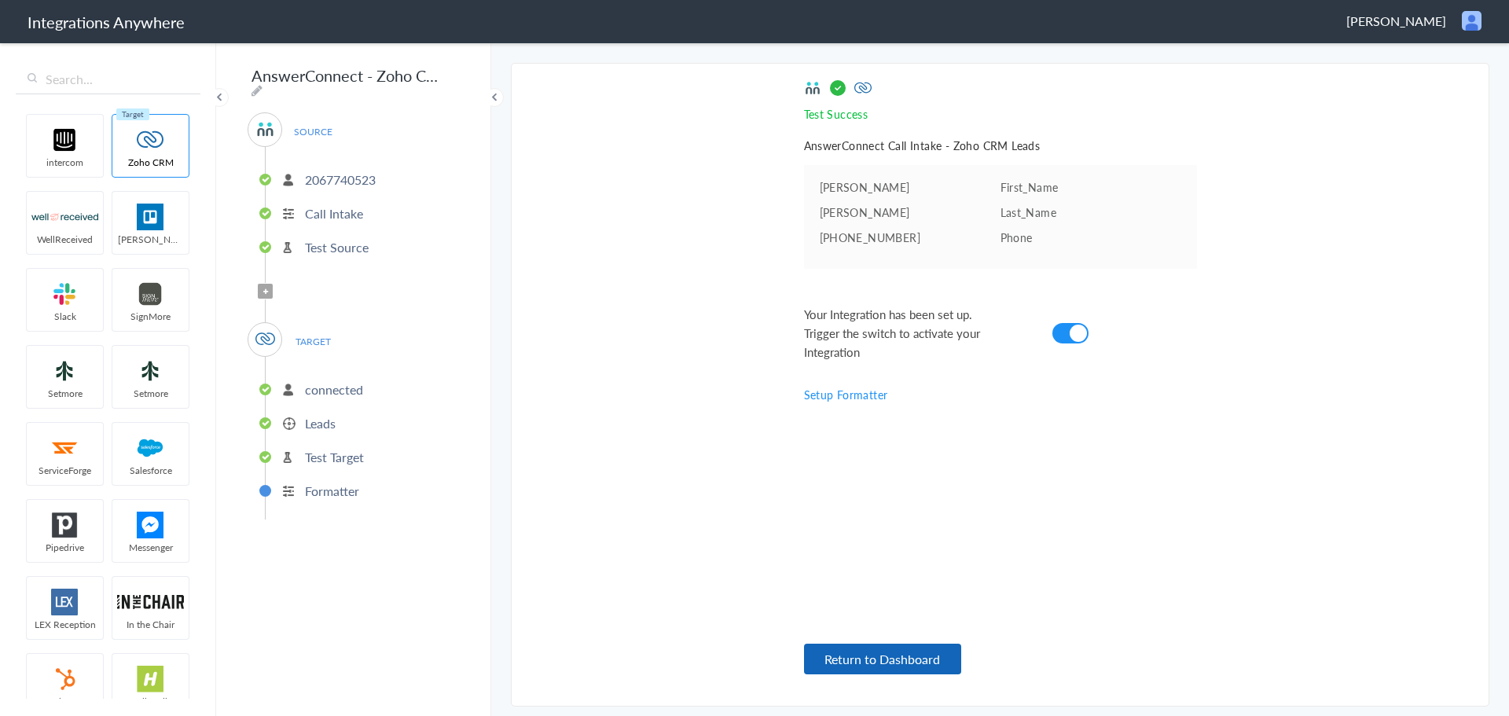
click at [939, 651] on button "Return to Dashboard" at bounding box center [882, 658] width 157 height 31
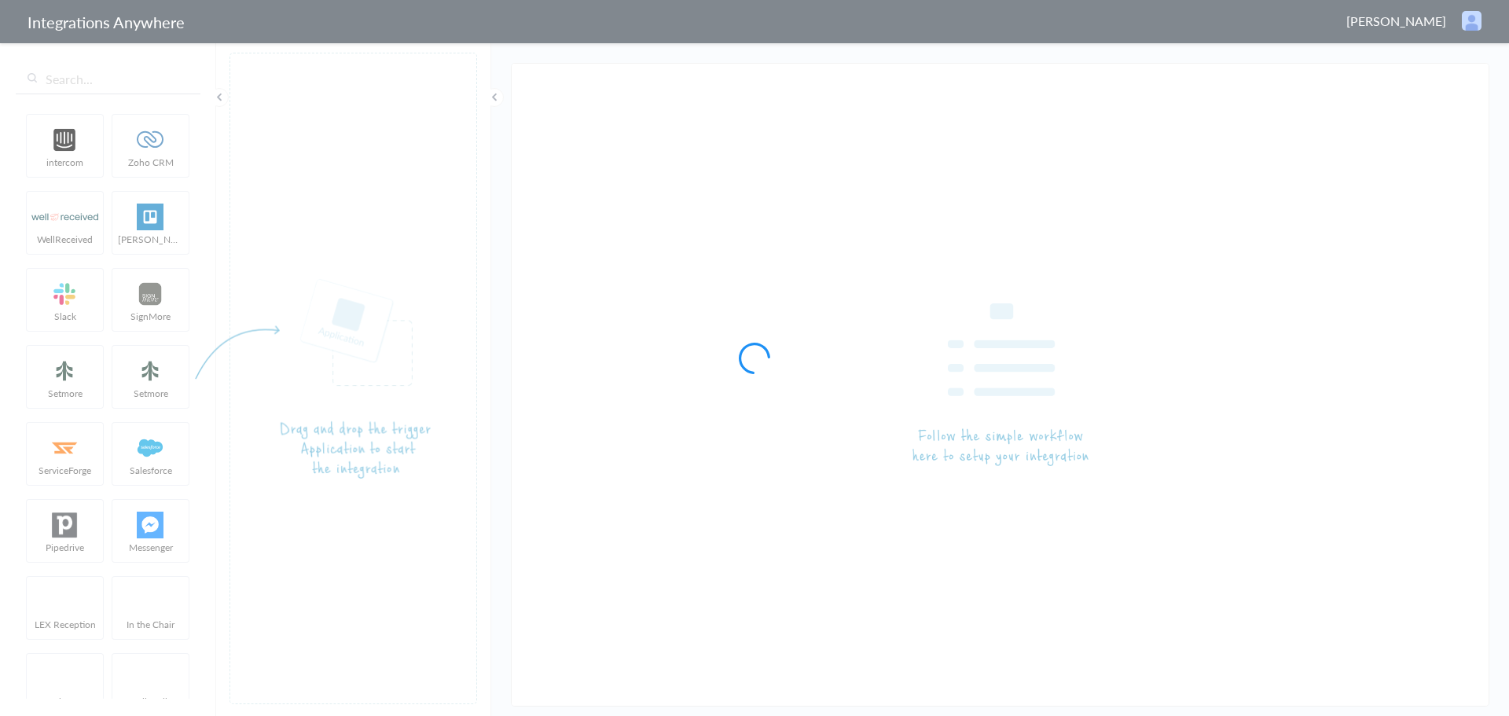
type input "AnswerConnect - HubSpot"
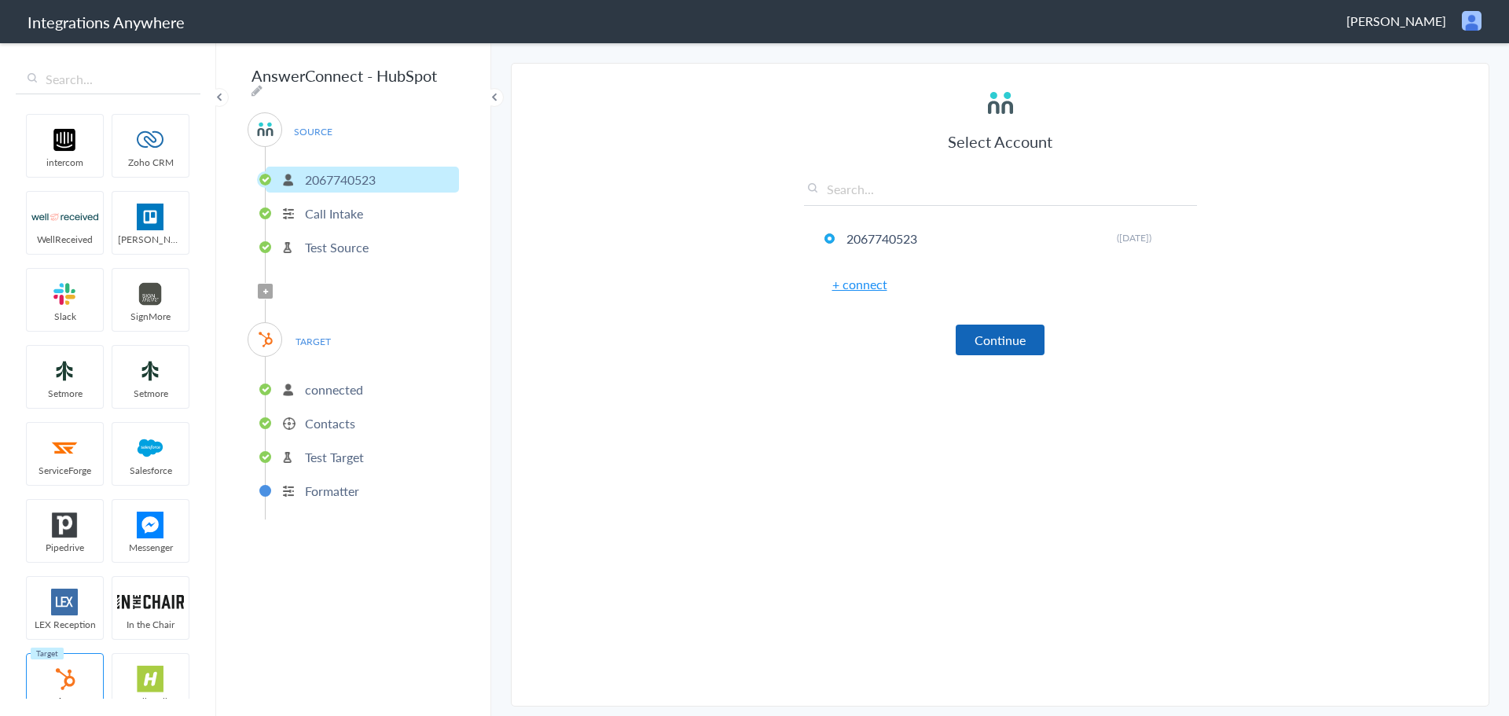
click at [1027, 351] on button "Continue" at bounding box center [999, 339] width 89 height 31
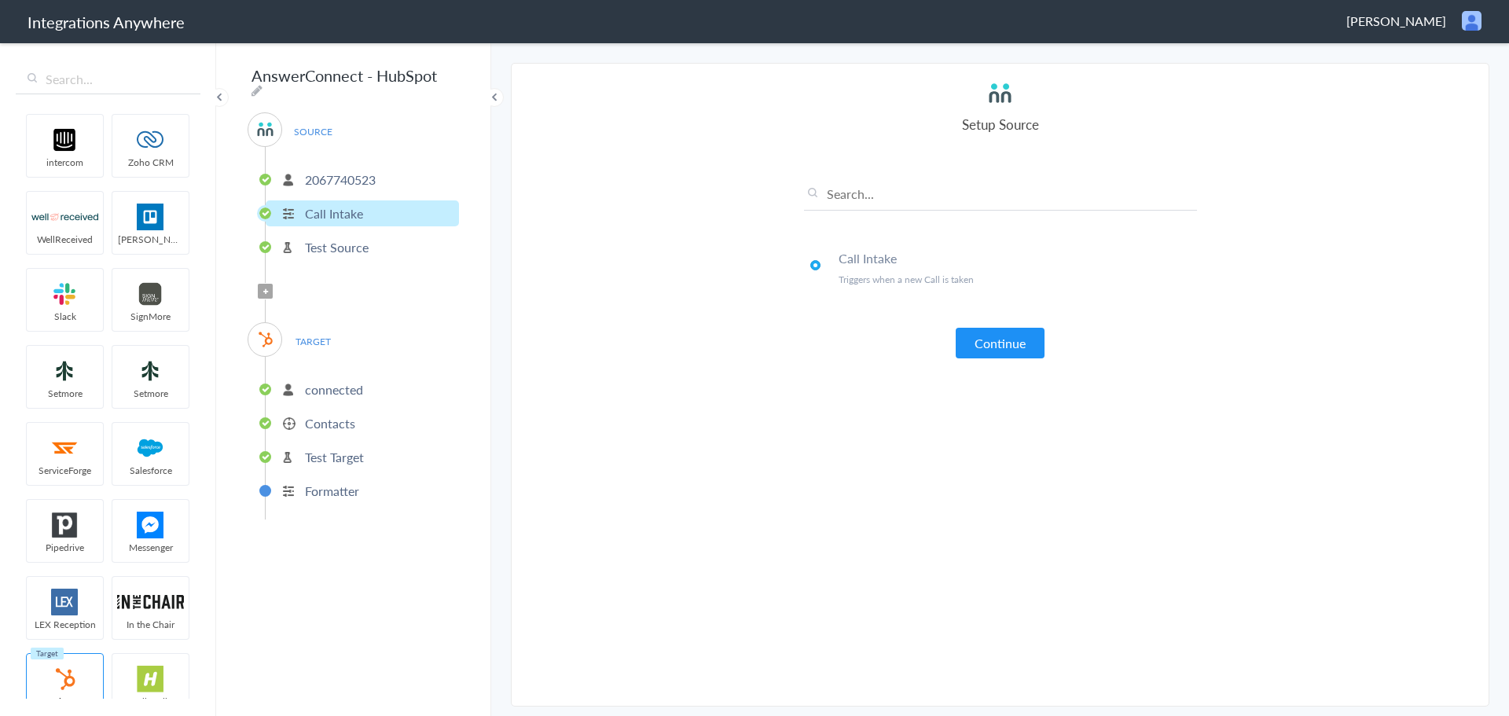
click at [1027, 351] on button "Continue" at bounding box center [999, 343] width 89 height 31
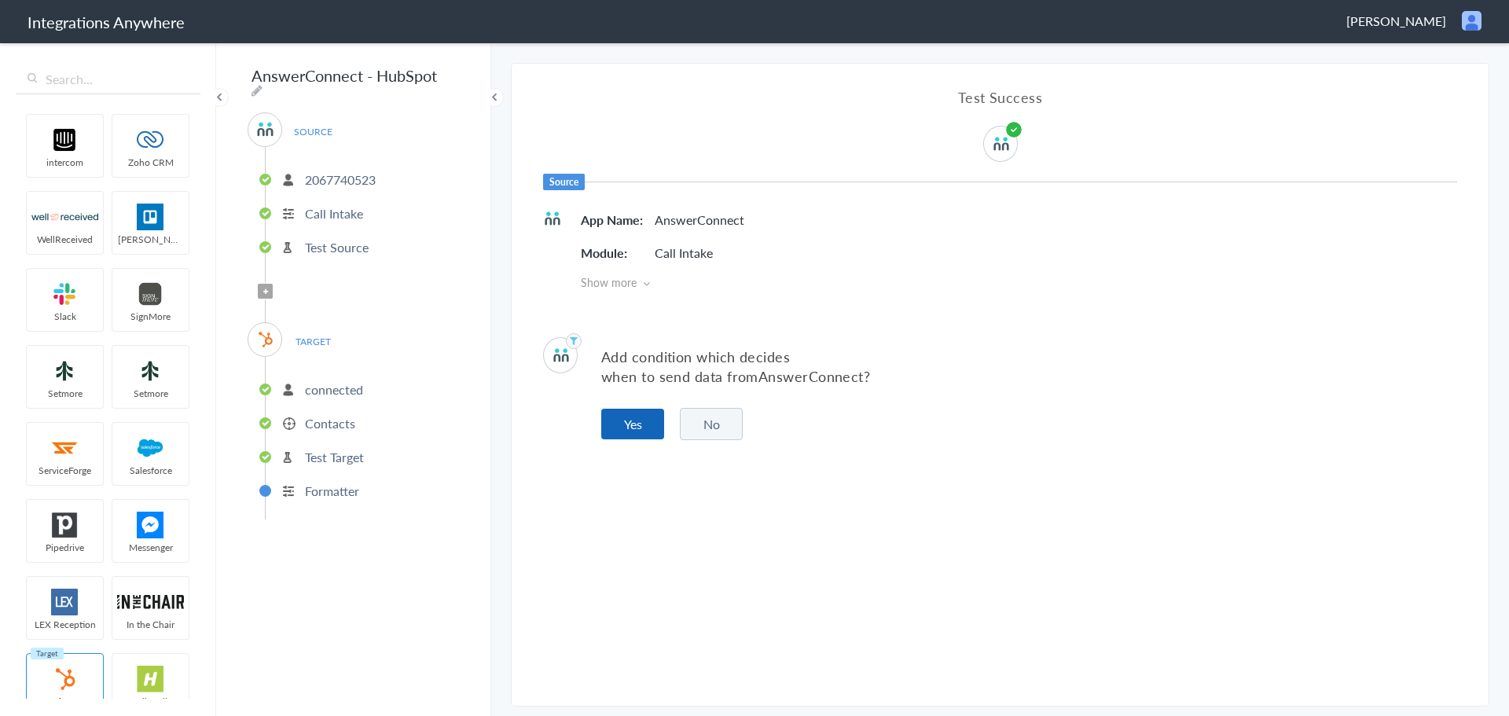
click at [647, 426] on button "Yes" at bounding box center [632, 424] width 63 height 31
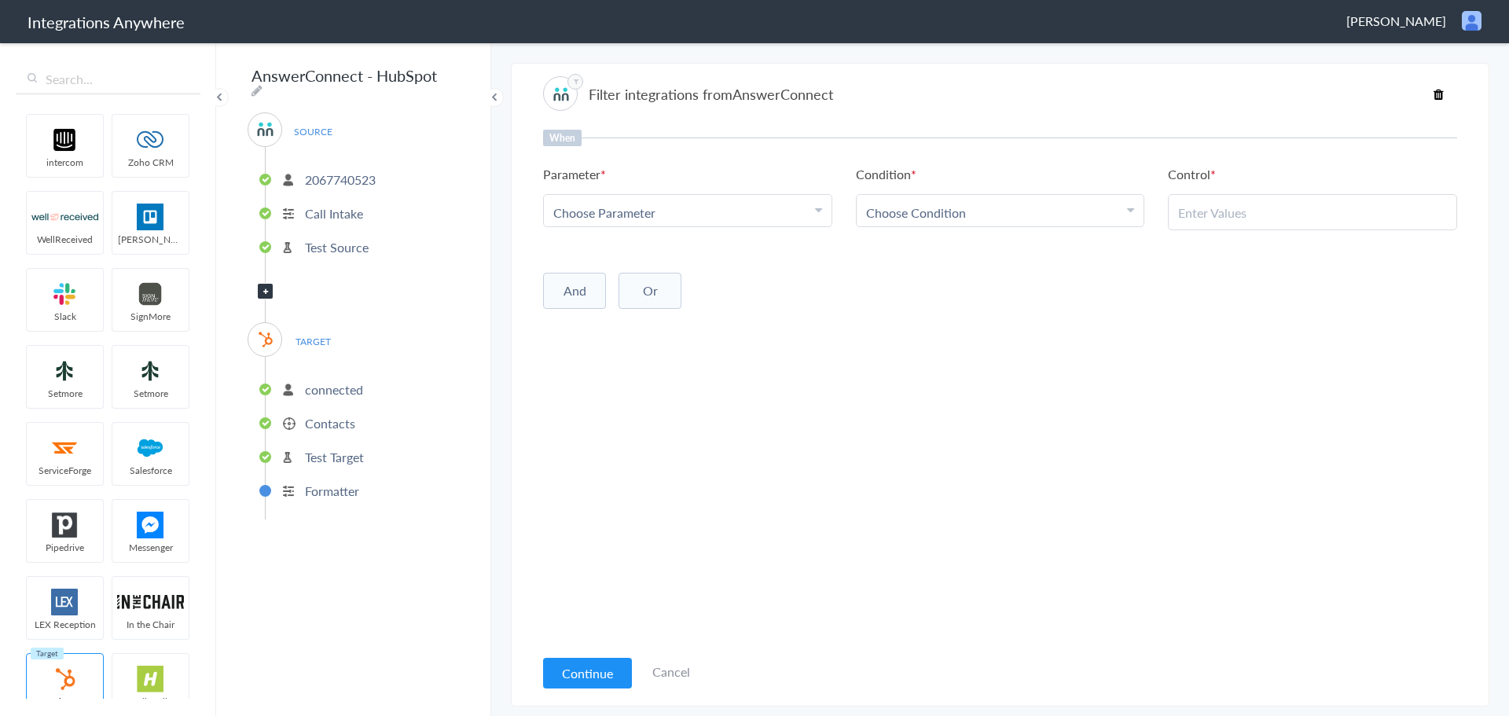
click at [678, 676] on link "Cancel" at bounding box center [671, 671] width 38 height 18
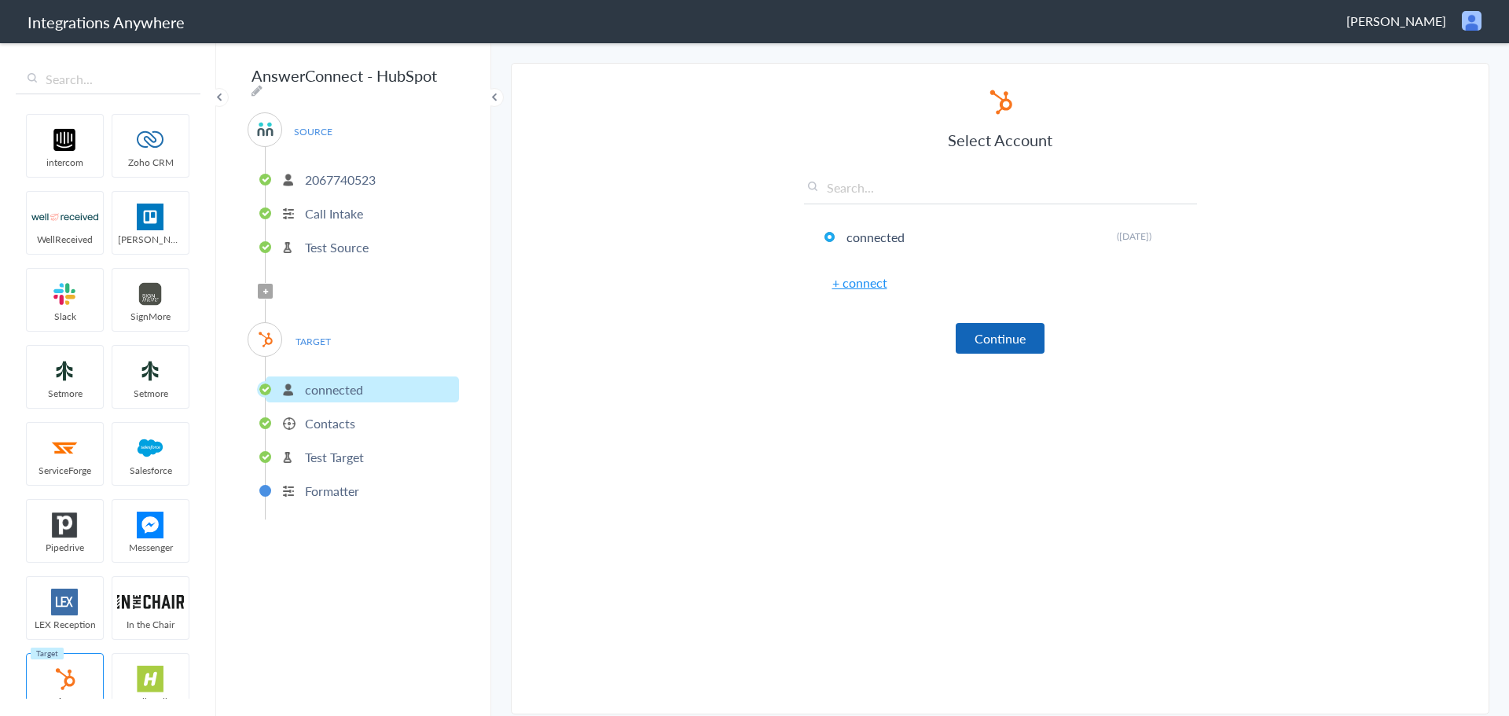
click at [1006, 330] on button "Continue" at bounding box center [999, 338] width 89 height 31
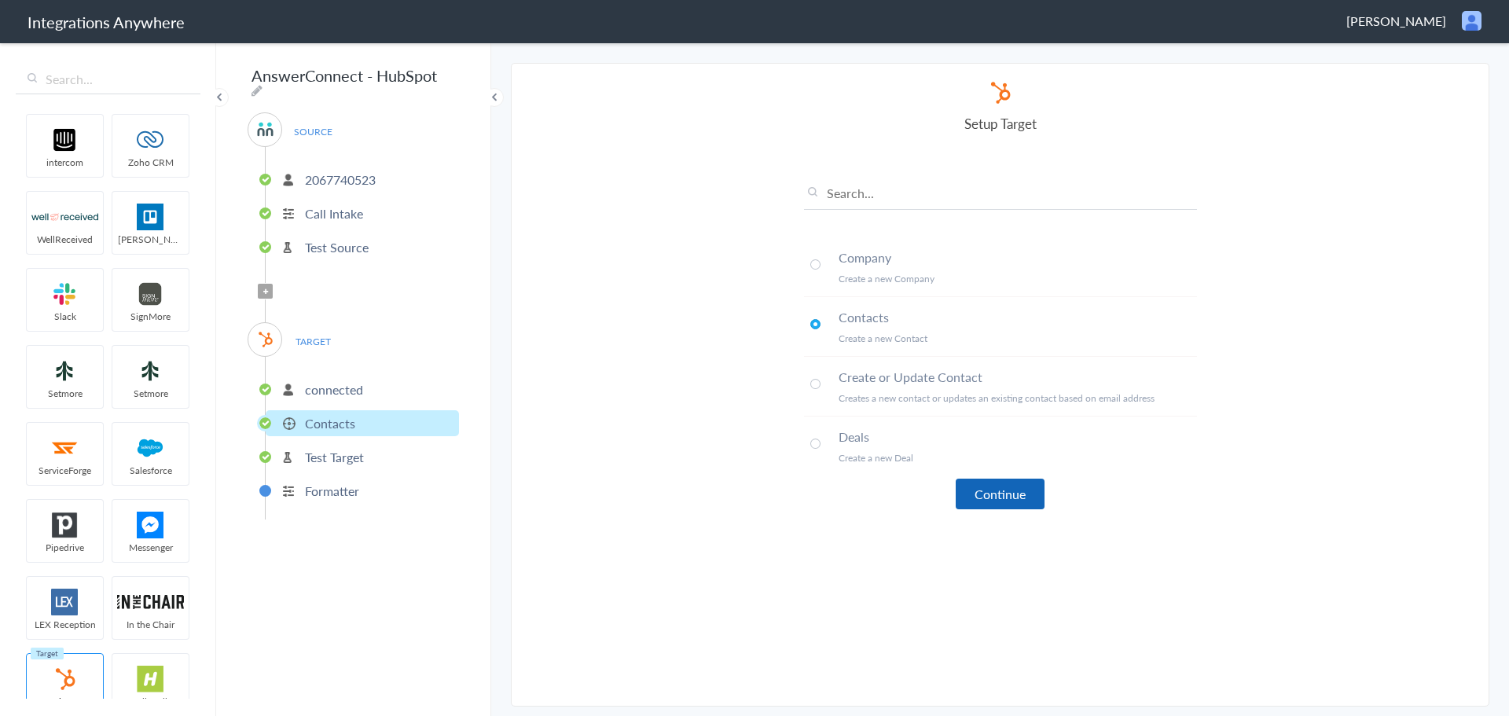
click at [1003, 486] on button "Continue" at bounding box center [999, 493] width 89 height 31
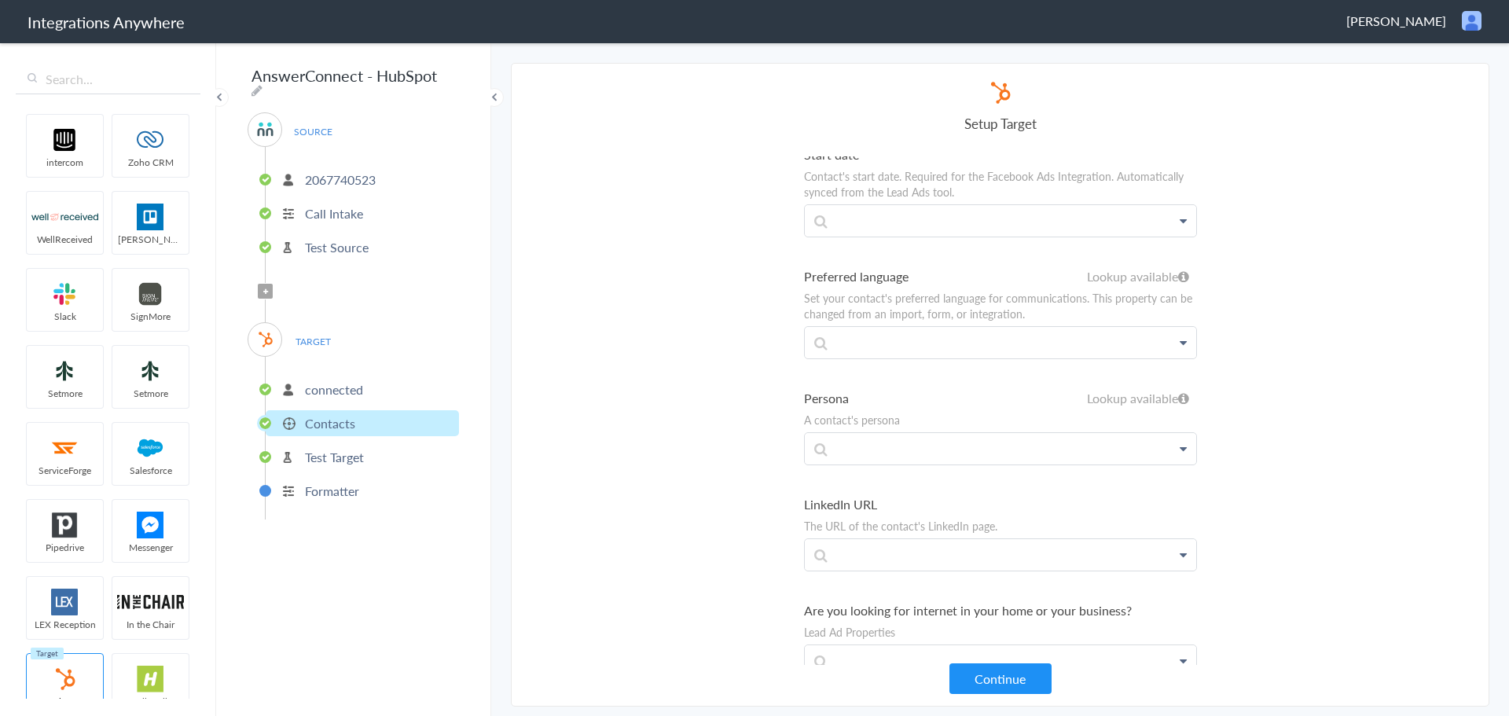
scroll to position [3614, 0]
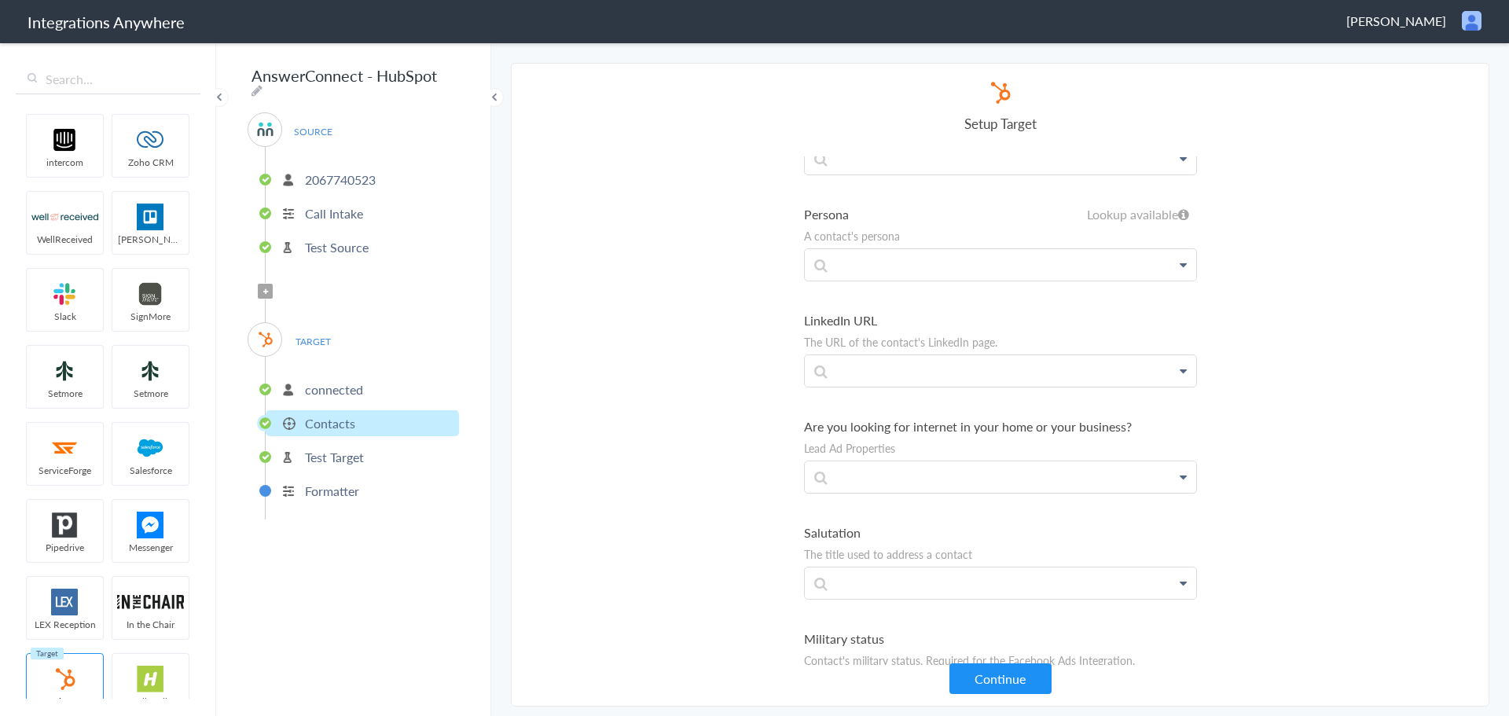
click at [1005, 678] on button "Continue" at bounding box center [1000, 678] width 102 height 31
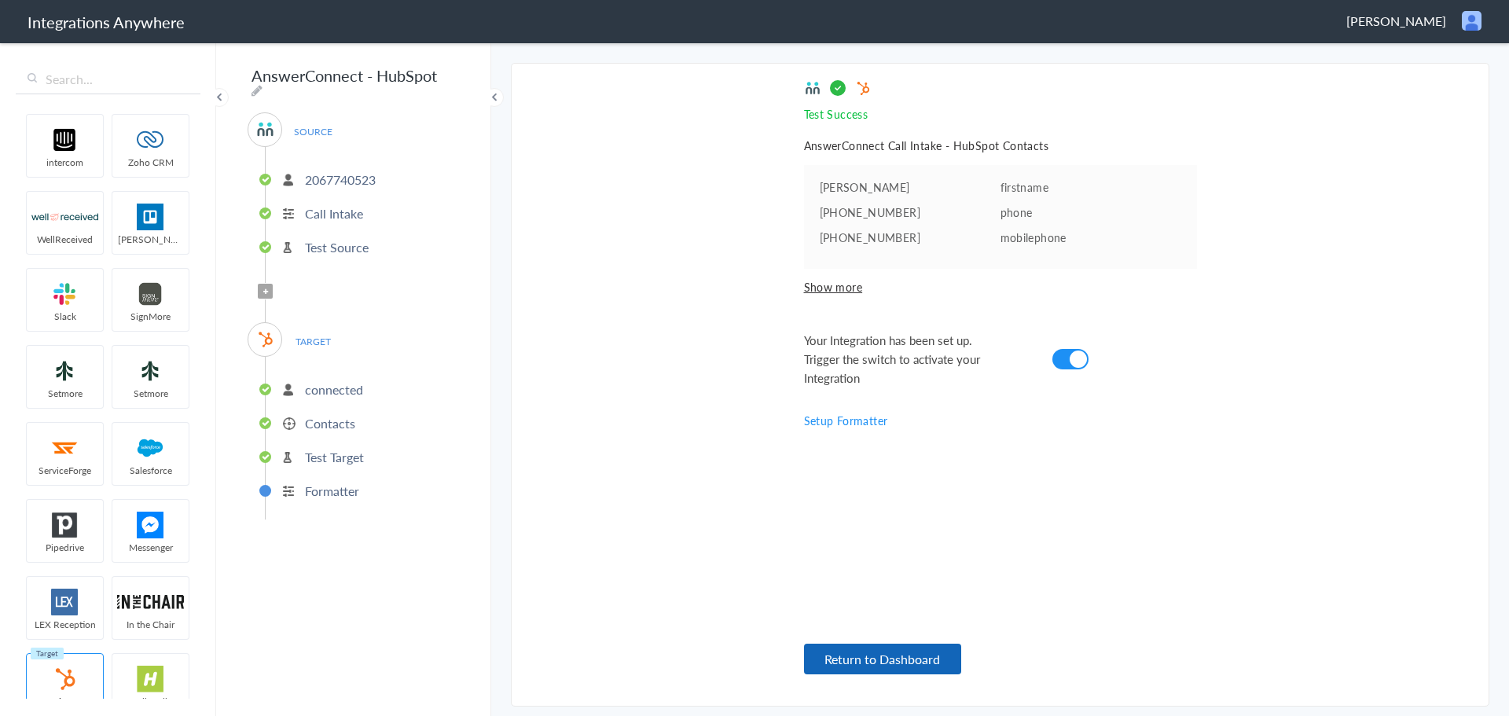
click at [930, 655] on button "Return to Dashboard" at bounding box center [882, 658] width 157 height 31
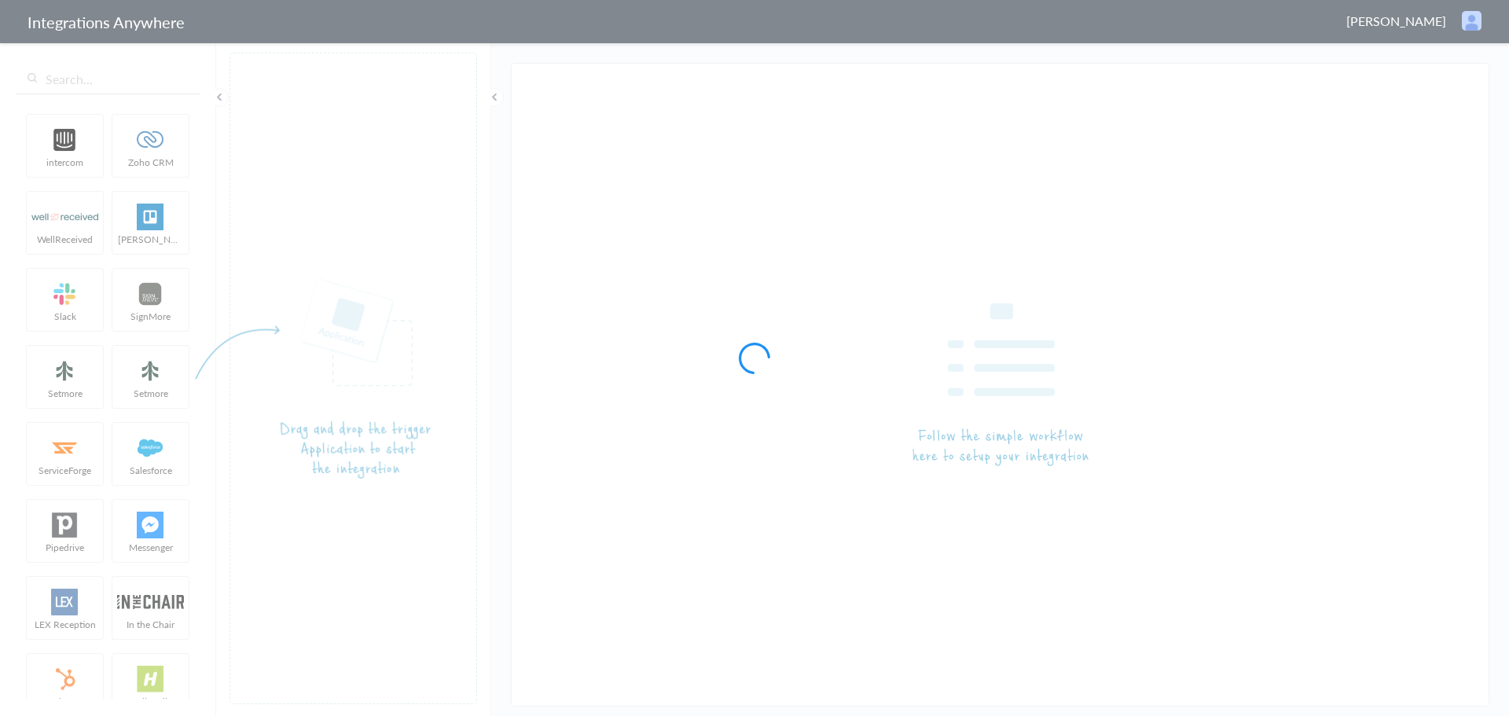
type input "AnswerConnect - Zoho CRM"
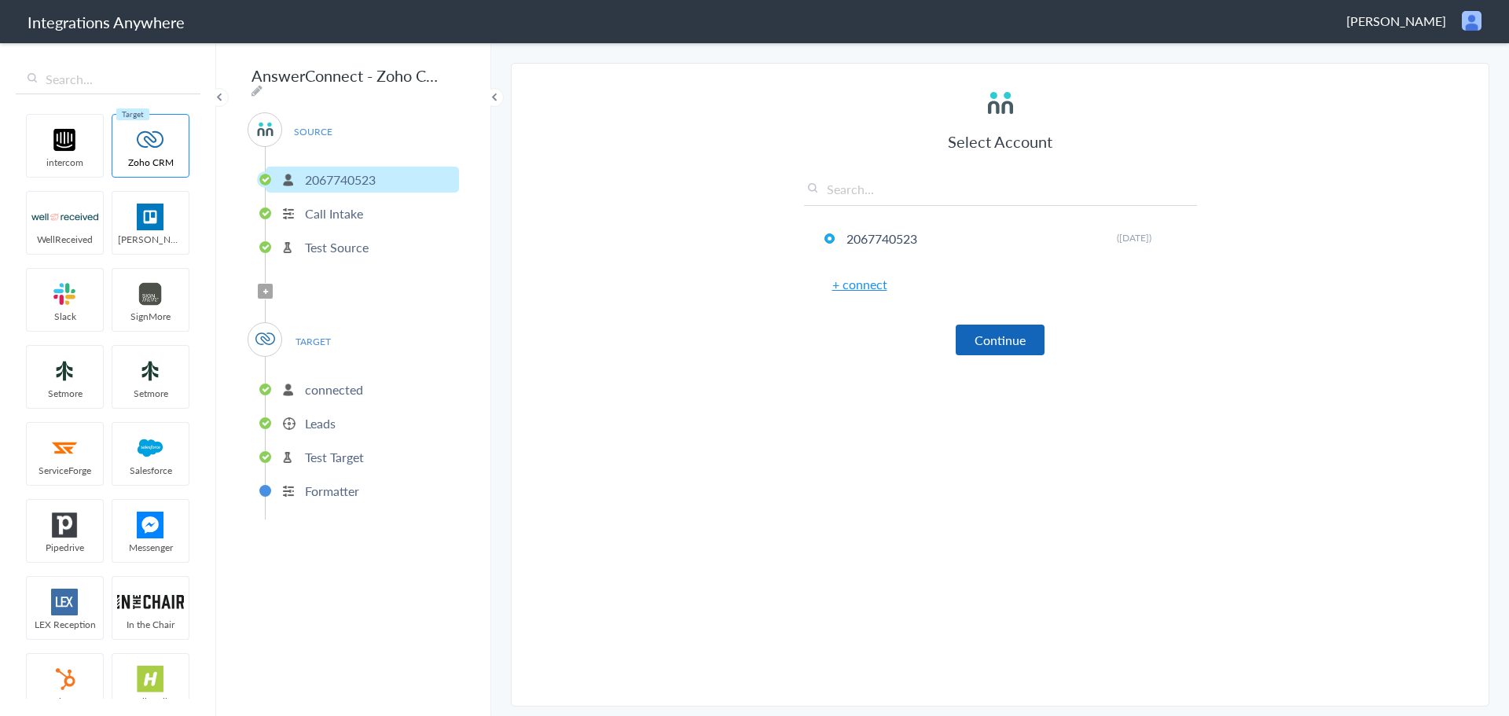
click at [1021, 341] on button "Continue" at bounding box center [999, 339] width 89 height 31
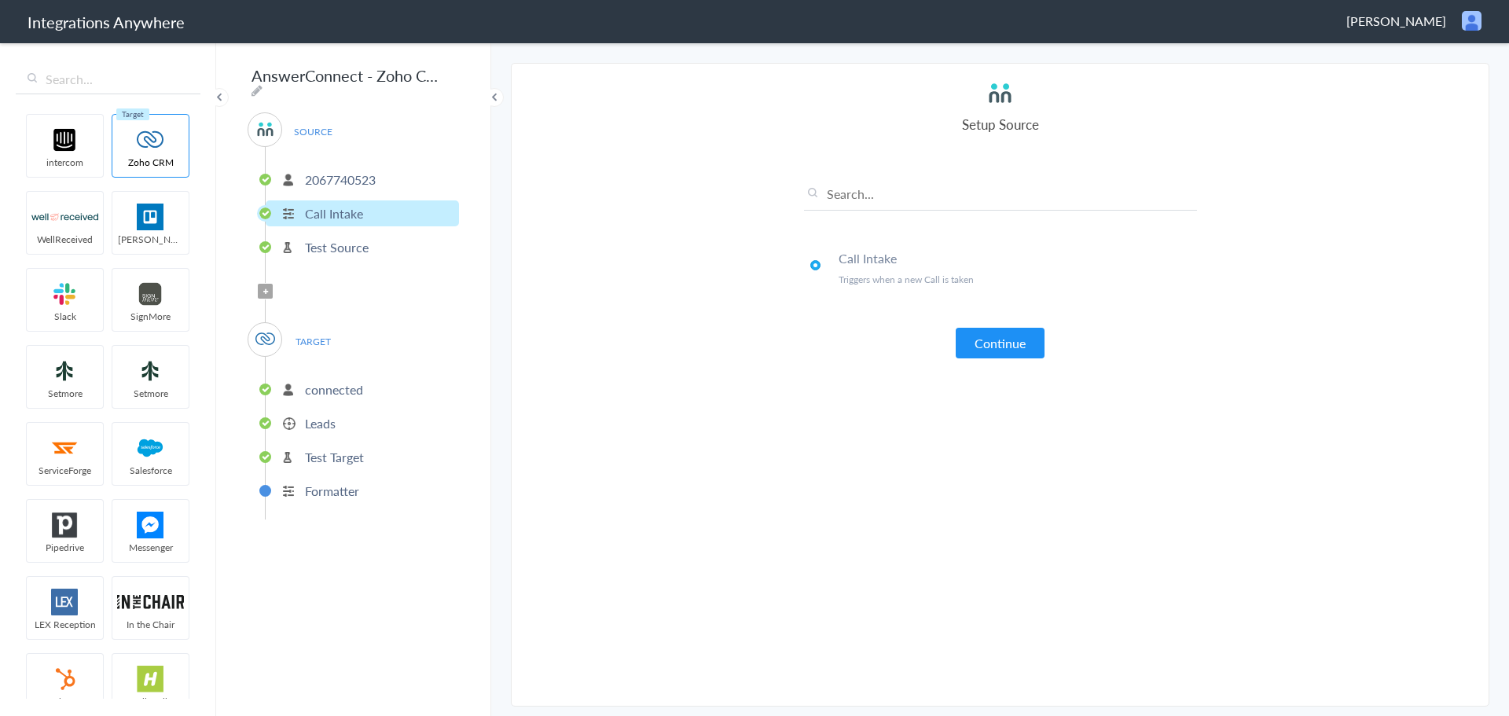
click at [1021, 341] on button "Continue" at bounding box center [999, 343] width 89 height 31
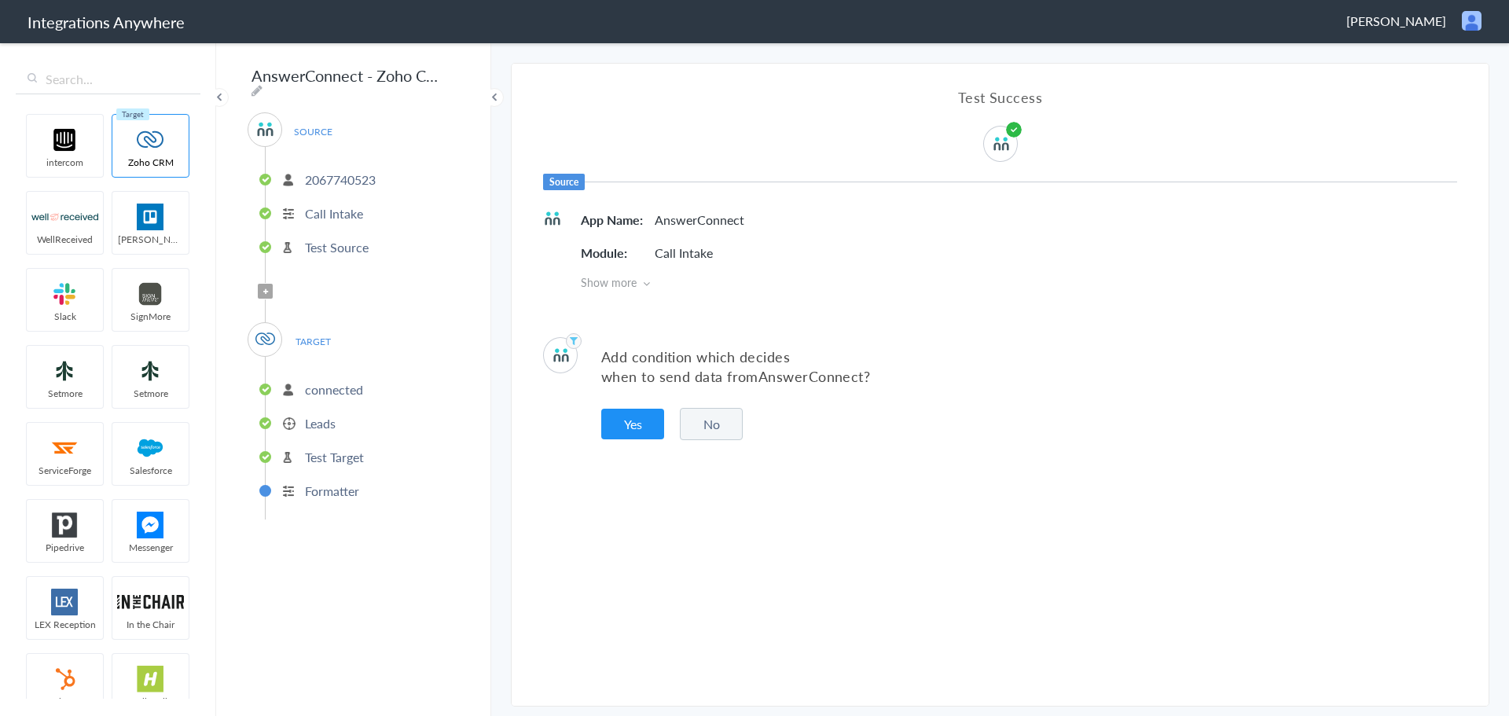
click at [730, 423] on button "No" at bounding box center [711, 424] width 63 height 32
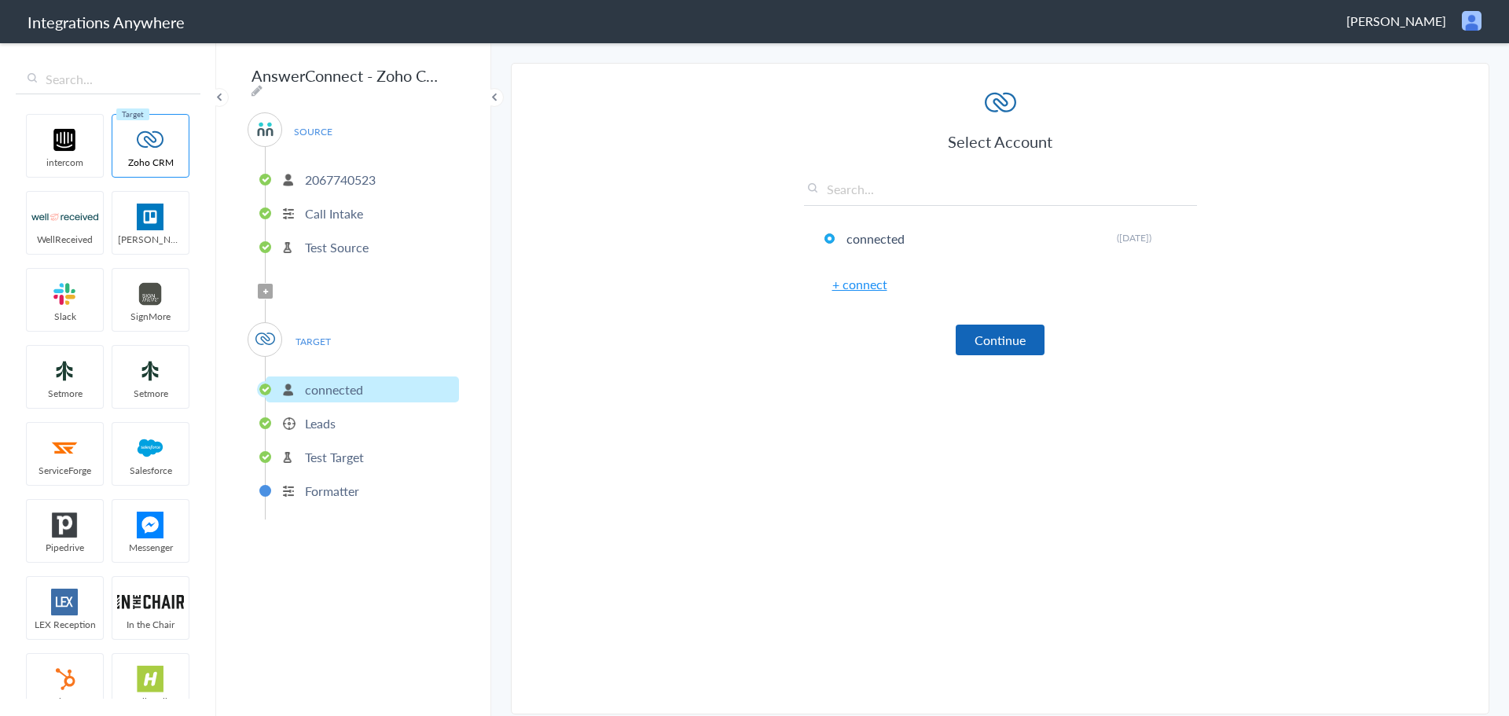
click at [1016, 340] on button "Continue" at bounding box center [999, 339] width 89 height 31
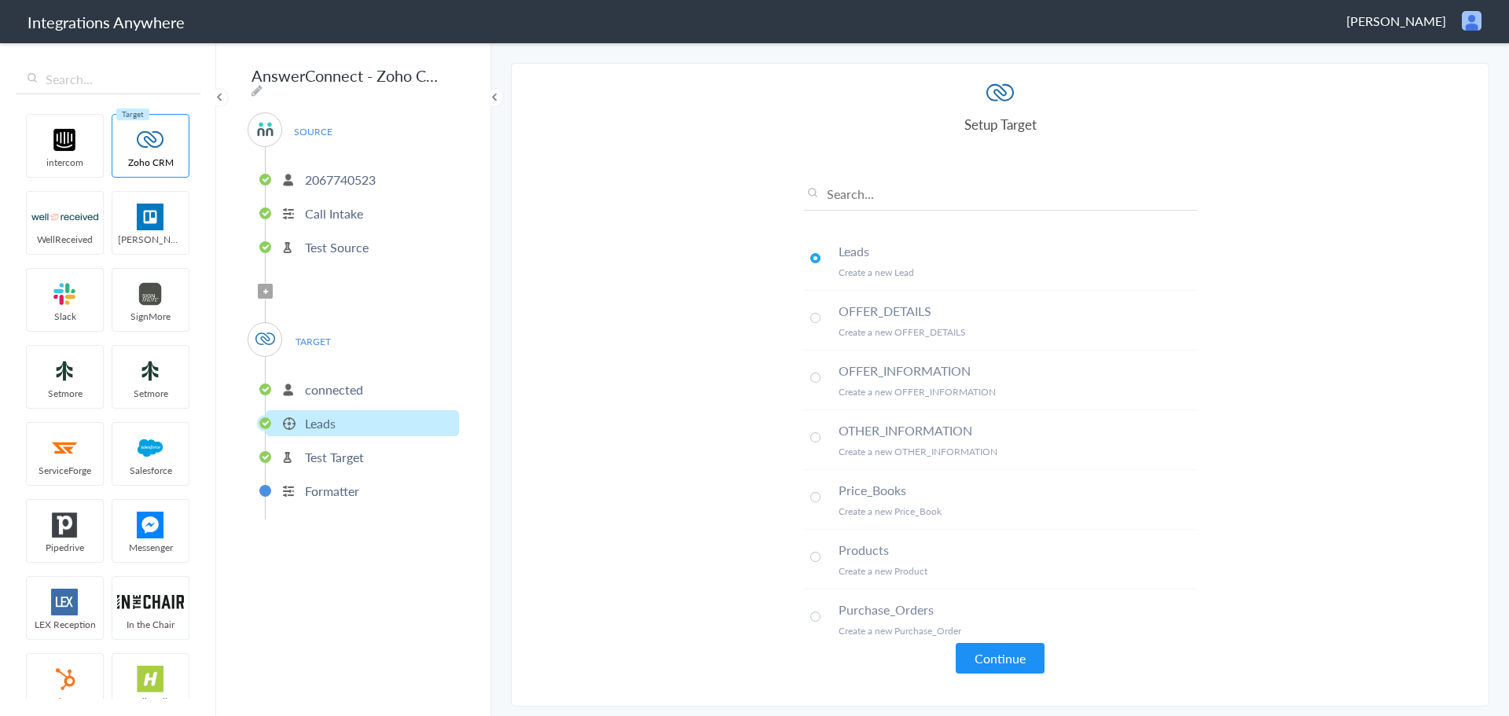
scroll to position [943, 0]
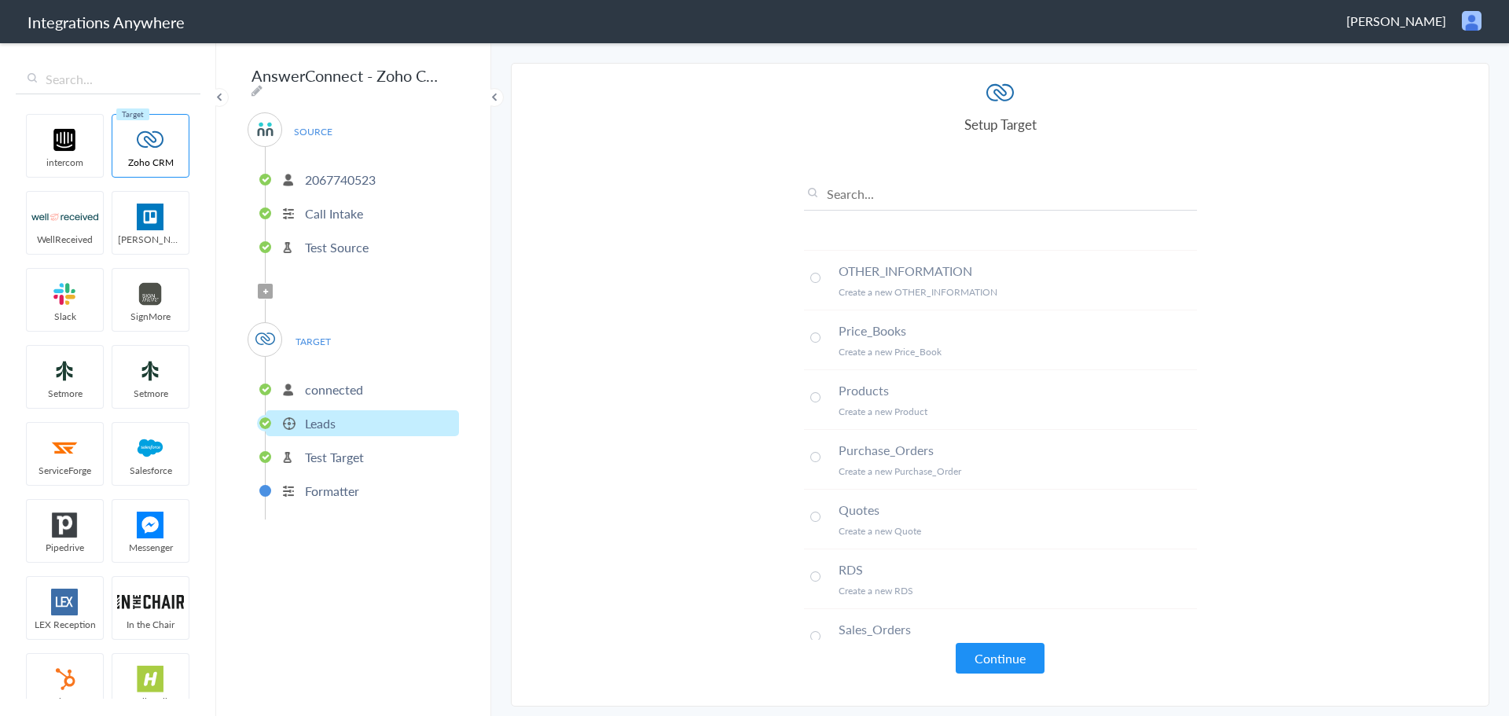
click at [1006, 662] on button "Continue" at bounding box center [999, 658] width 89 height 31
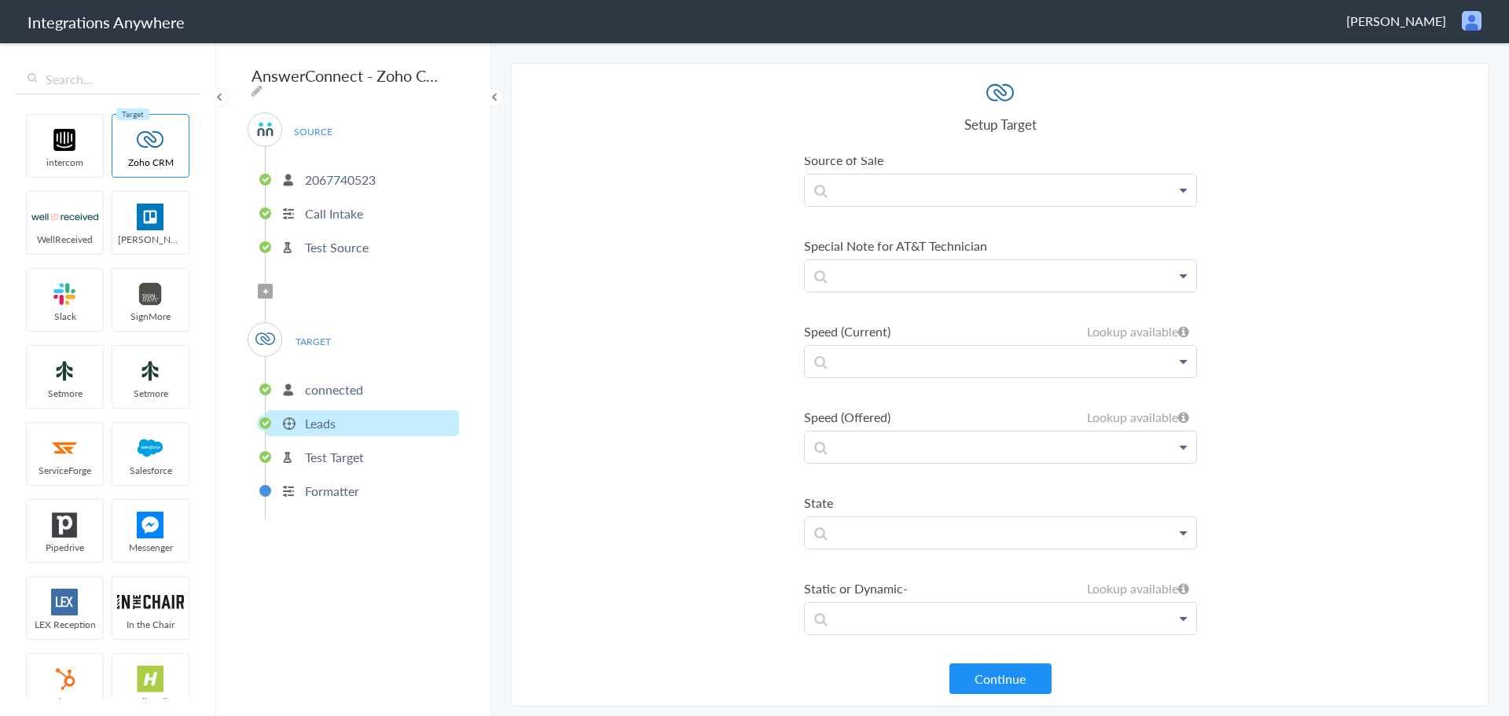
scroll to position [12492, 0]
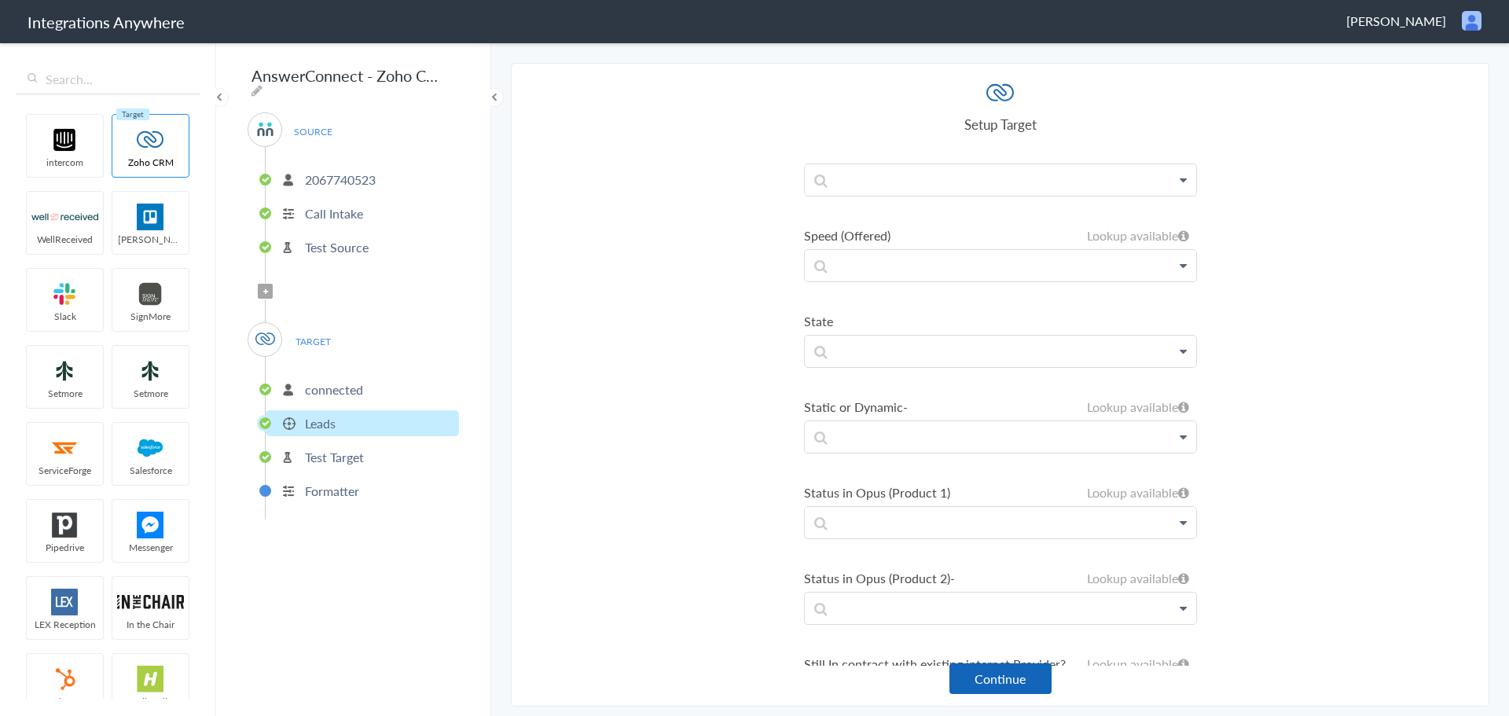
click at [1005, 680] on button "Continue" at bounding box center [1000, 678] width 102 height 31
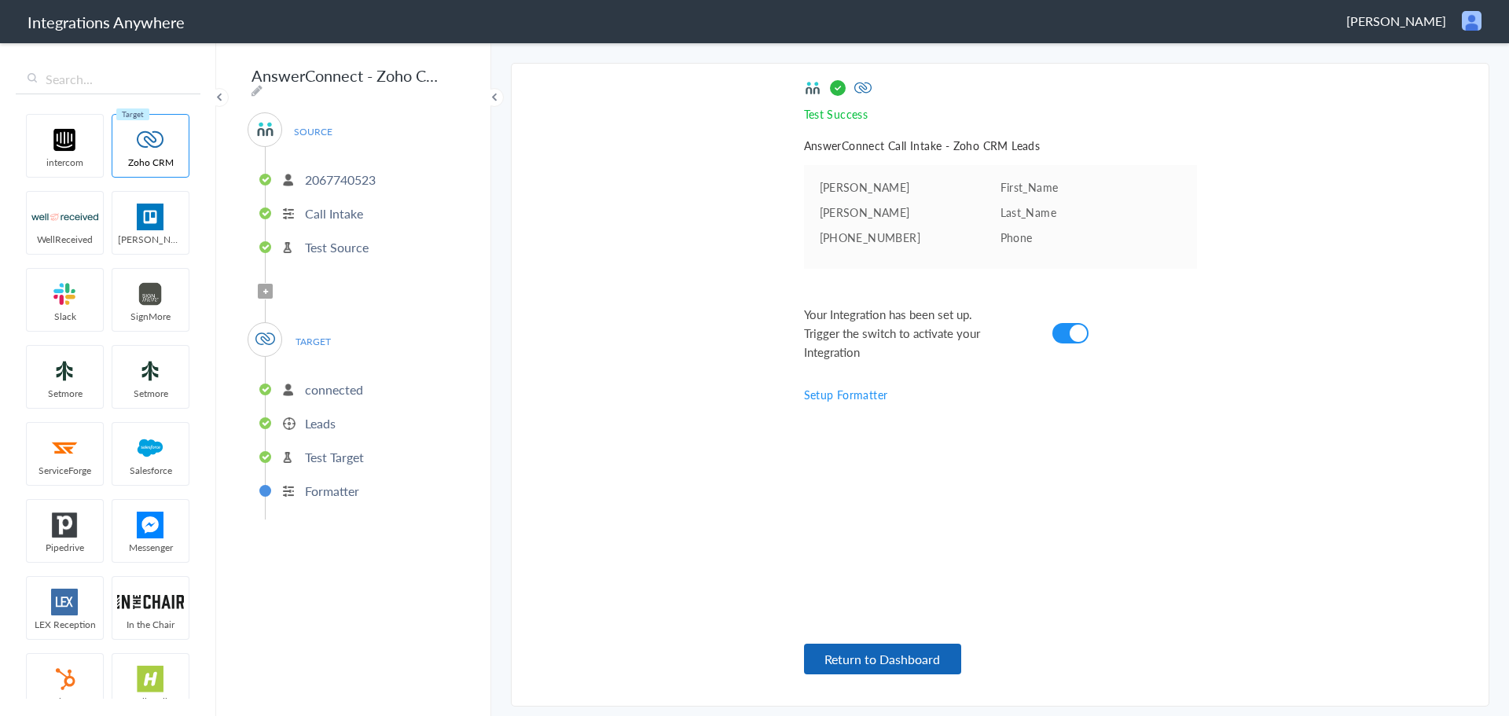
click at [952, 668] on button "Return to Dashboard" at bounding box center [882, 658] width 157 height 31
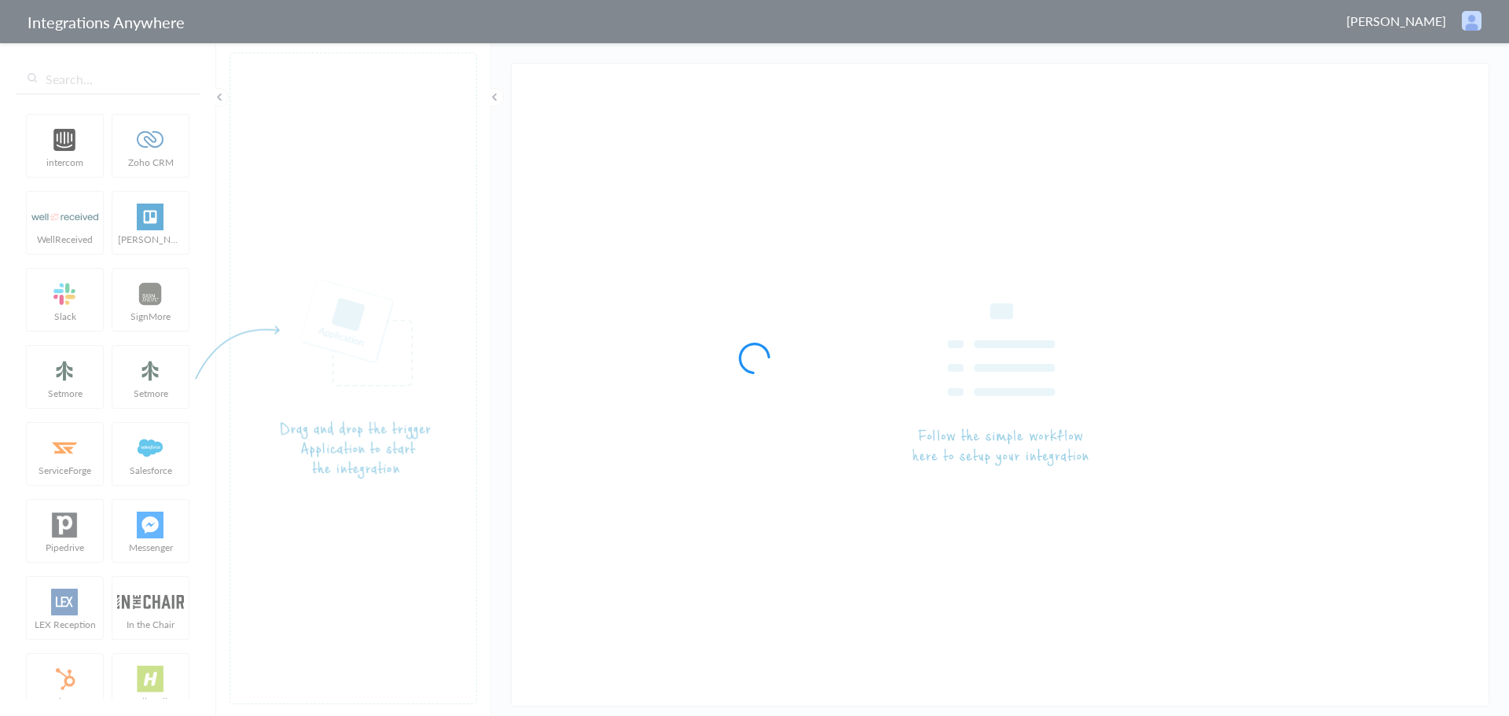
type input "AnswerConnect - HubSpot"
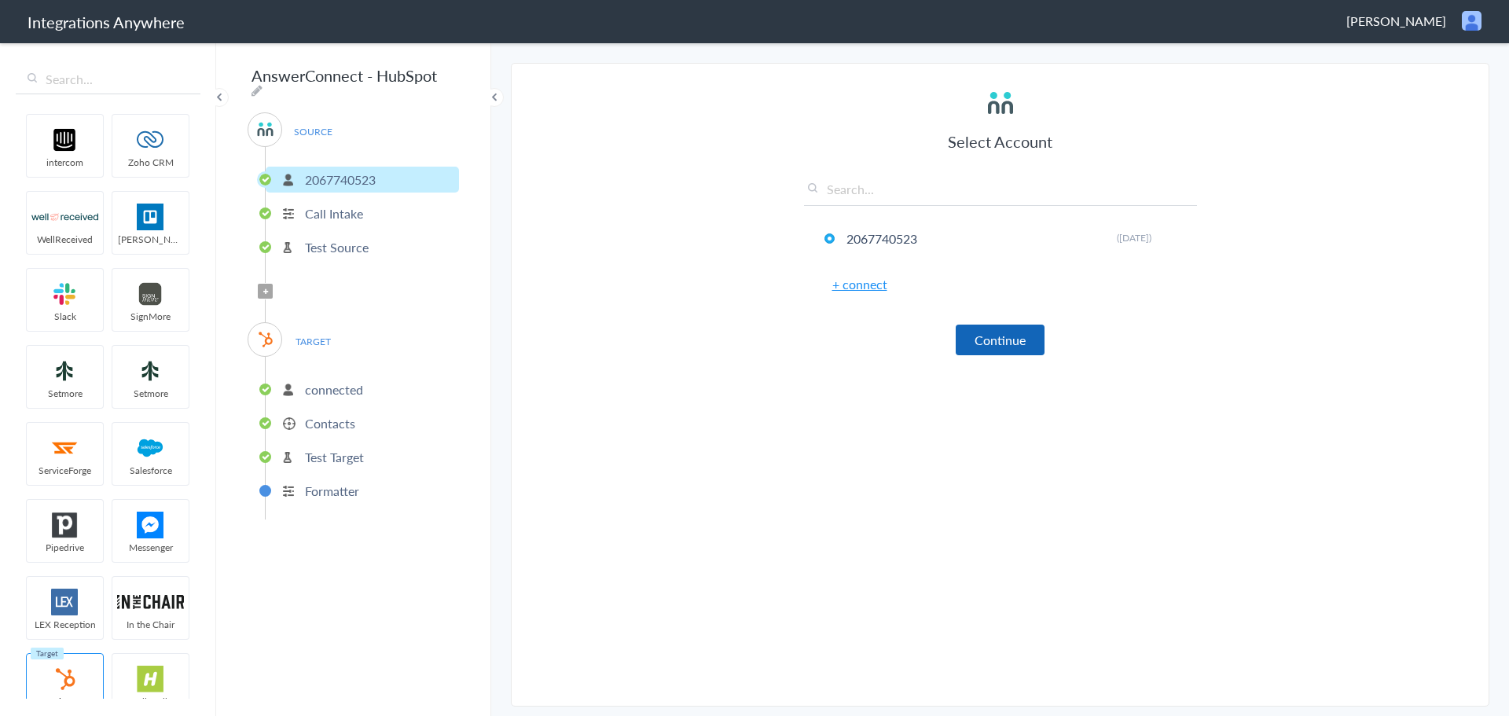
click at [1014, 332] on button "Continue" at bounding box center [999, 339] width 89 height 31
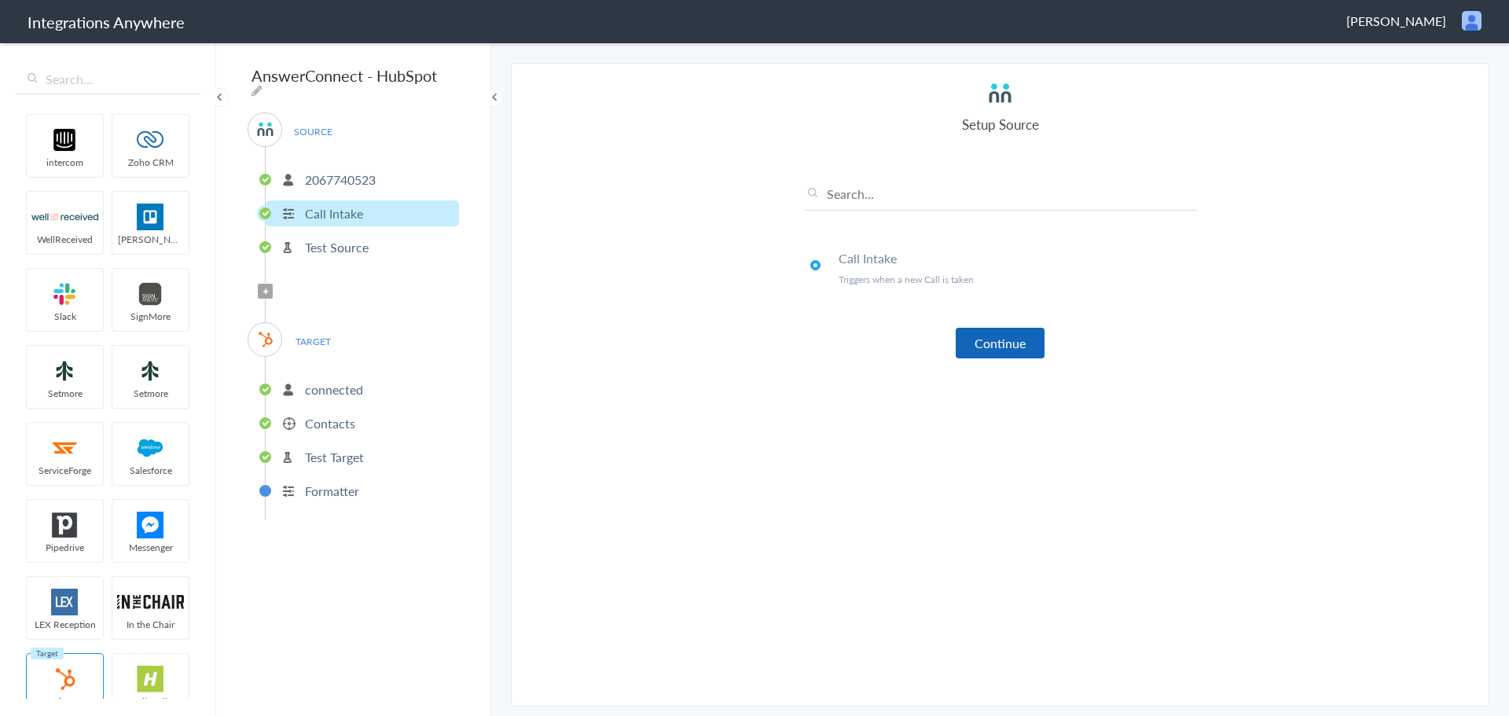
click at [1012, 345] on button "Continue" at bounding box center [999, 343] width 89 height 31
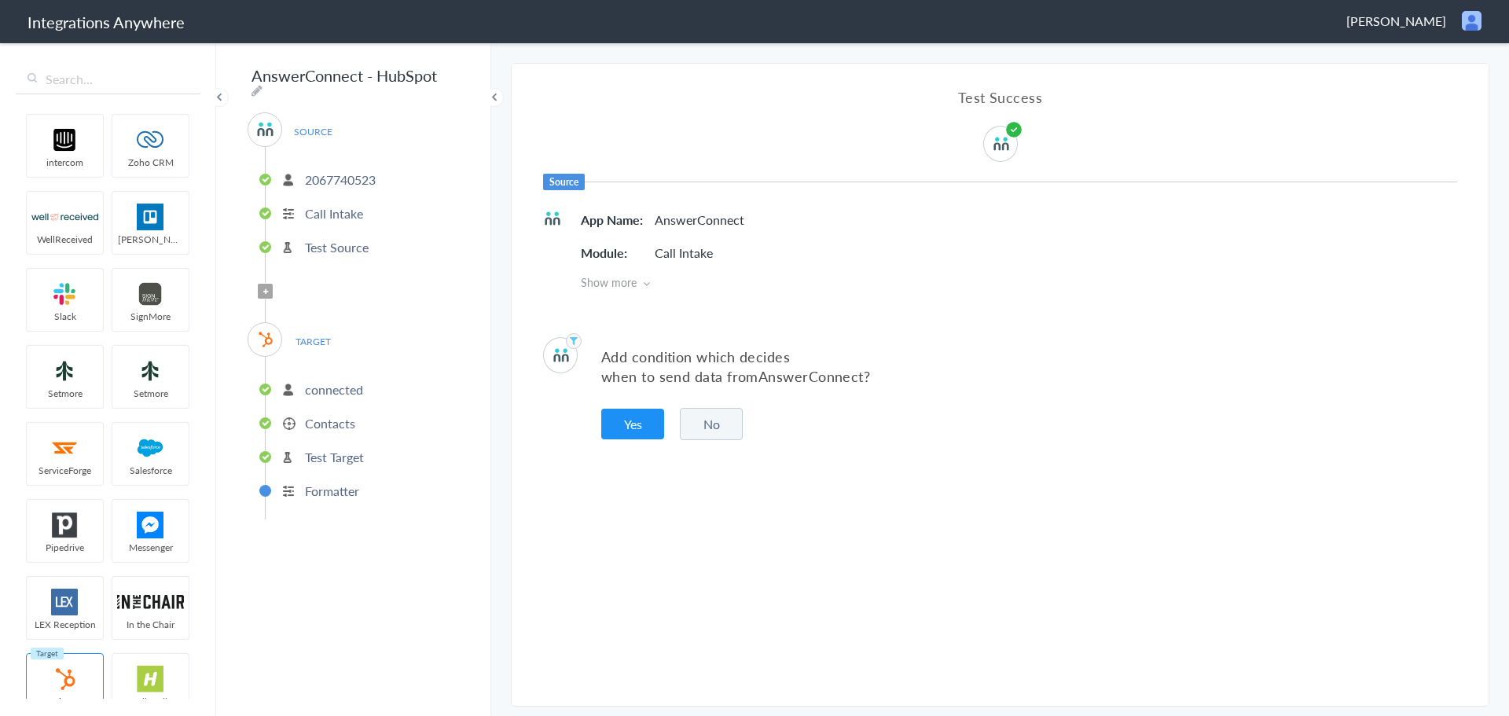
click at [715, 424] on button "No" at bounding box center [711, 424] width 63 height 32
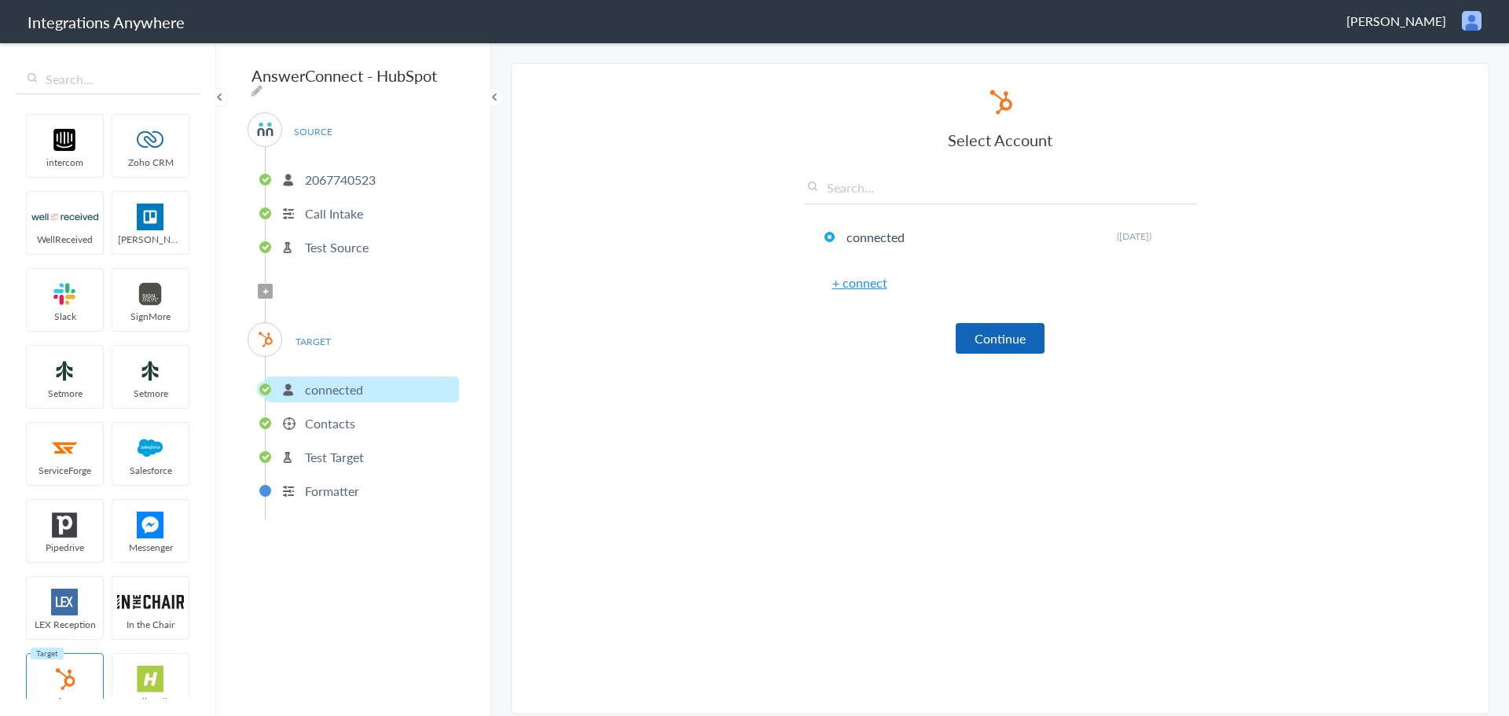
click at [1000, 346] on button "Continue" at bounding box center [999, 338] width 89 height 31
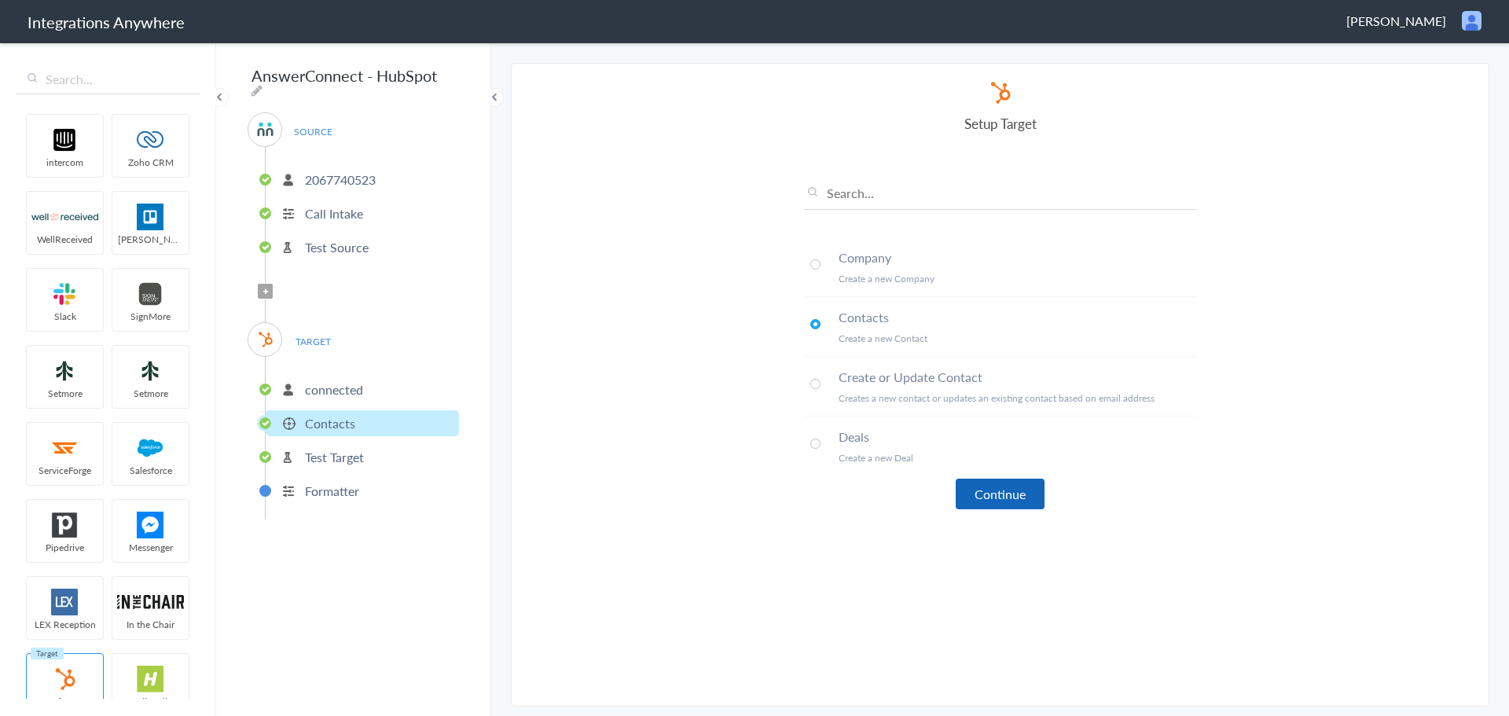
click at [1010, 490] on button "Continue" at bounding box center [999, 493] width 89 height 31
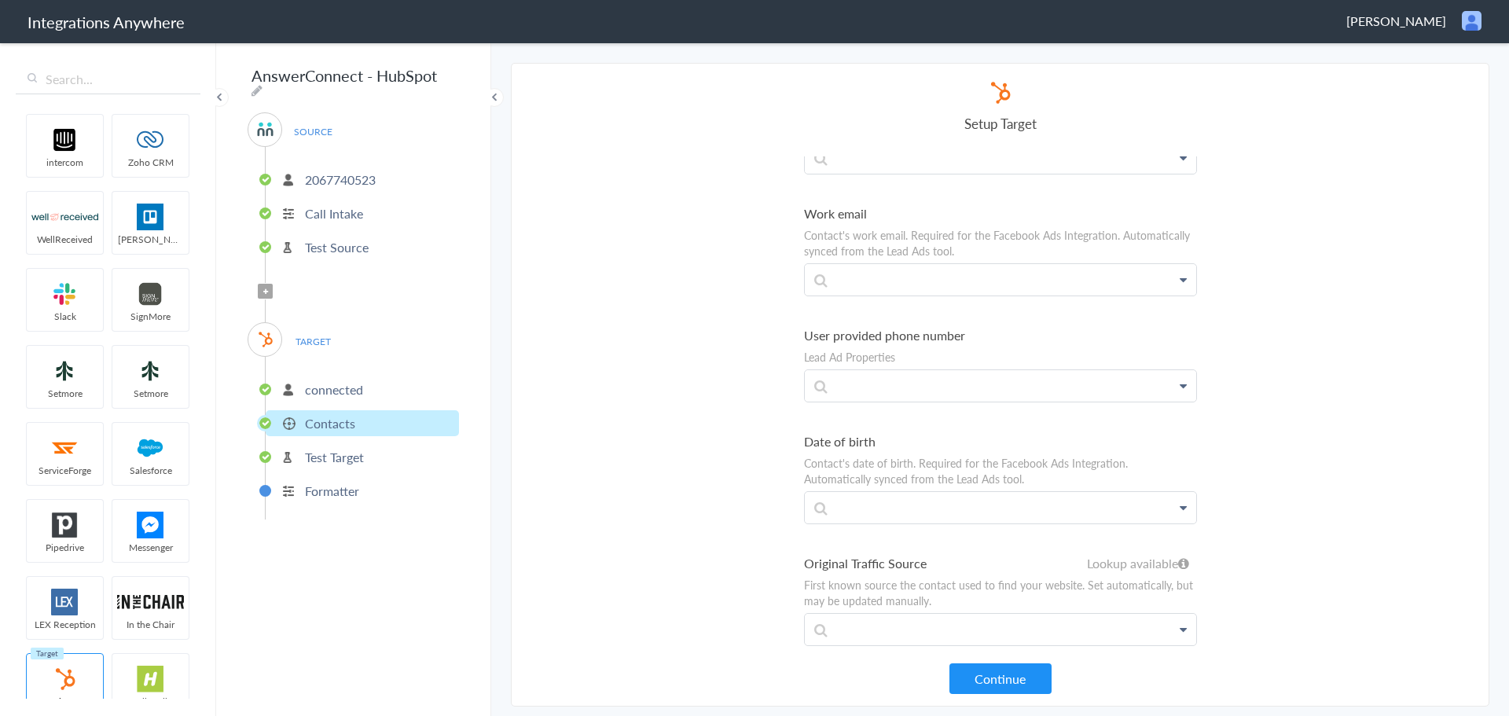
scroll to position [6678, 0]
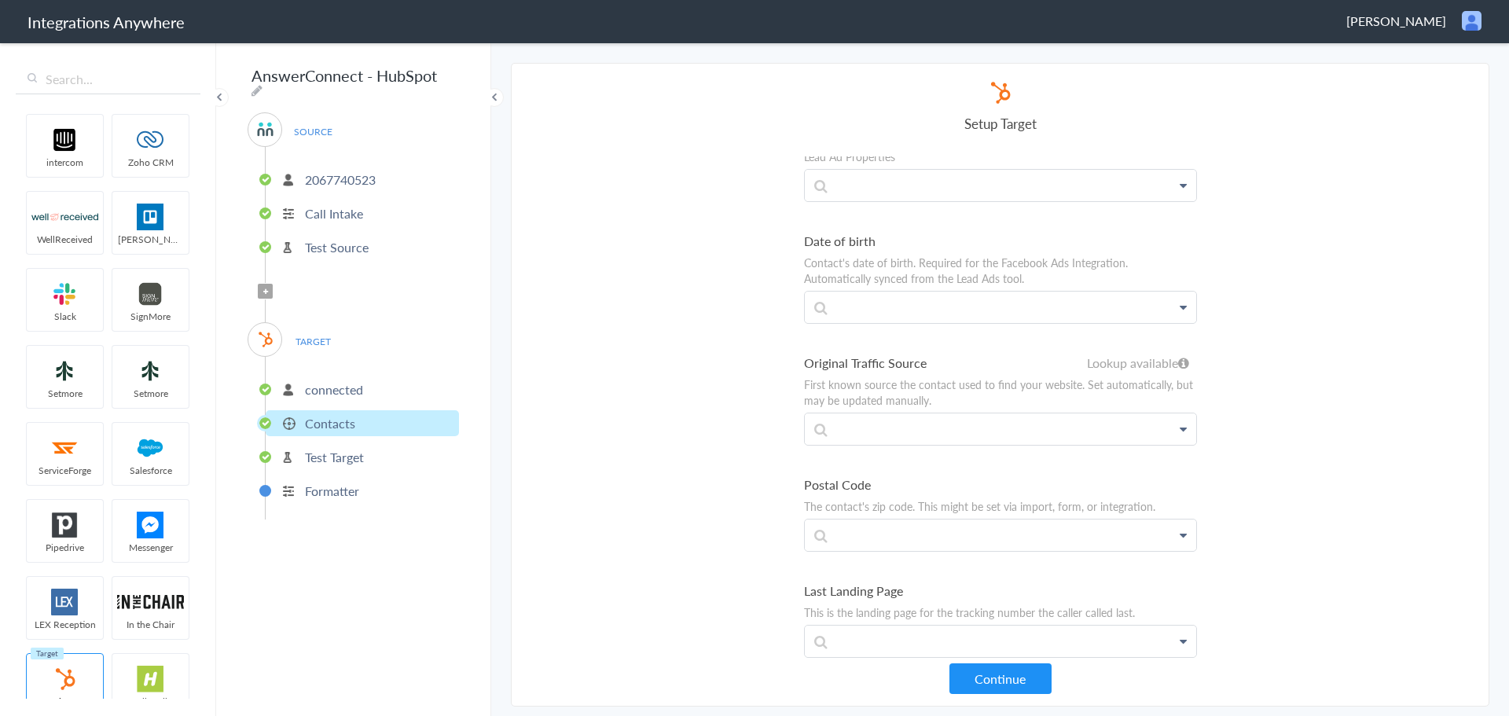
click at [1007, 673] on button "Continue" at bounding box center [1000, 678] width 102 height 31
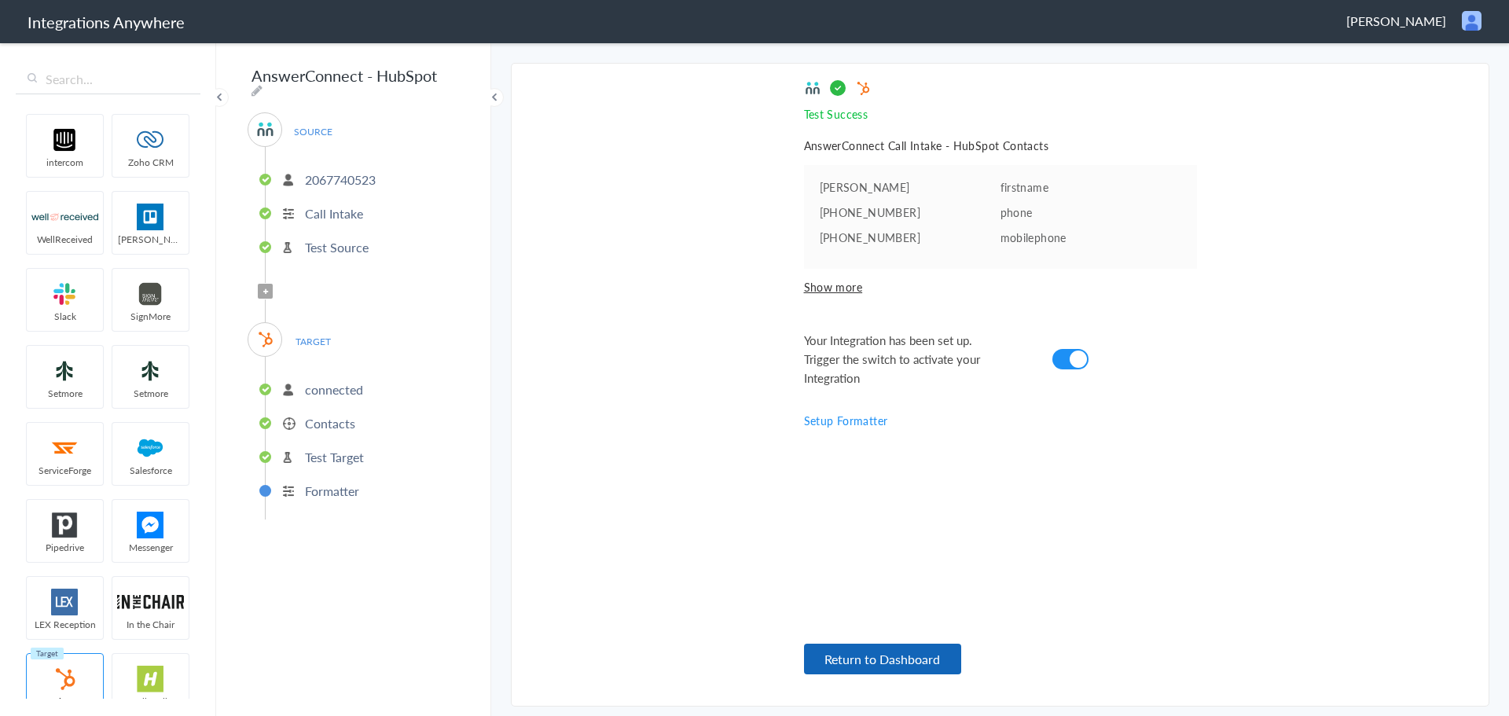
click at [889, 662] on button "Return to Dashboard" at bounding box center [882, 658] width 157 height 31
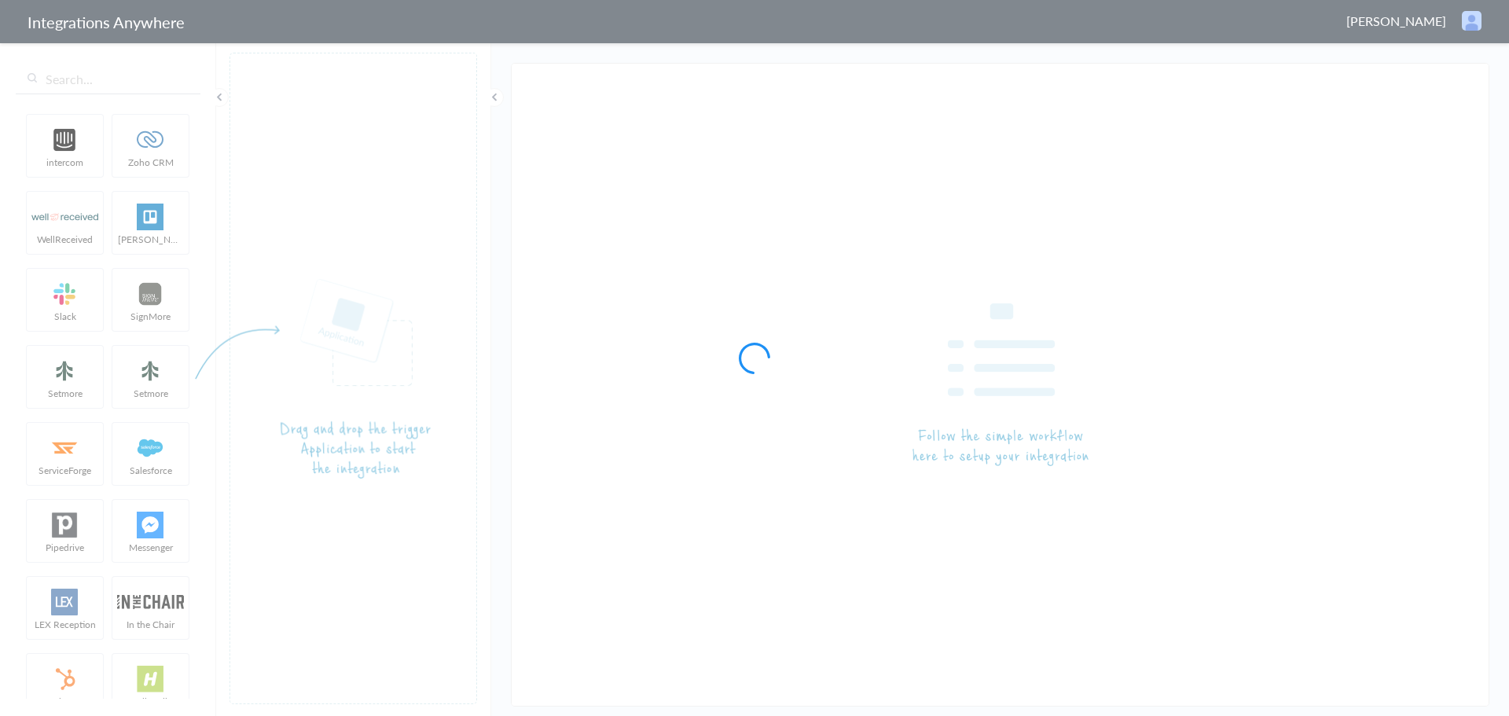
type input "AnswerConnect - Zoho CRM"
